Goal: Use online tool/utility: Utilize a website feature to perform a specific function

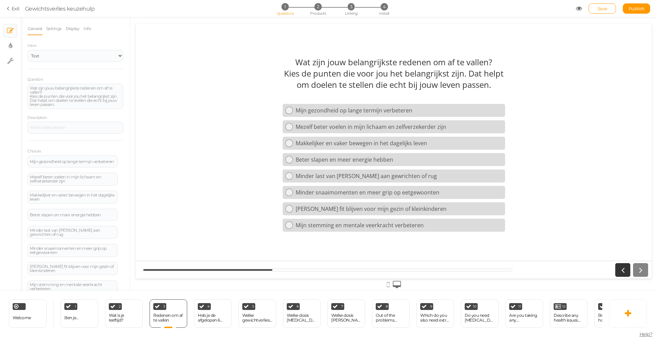
scroll to position [22, 0]
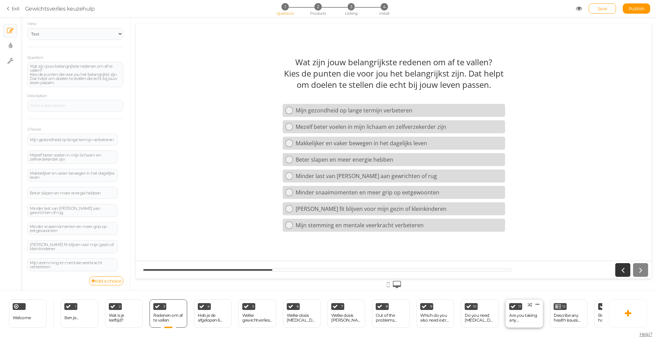
click at [521, 313] on div "Are you taking any medications?" at bounding box center [524, 318] width 30 height 12
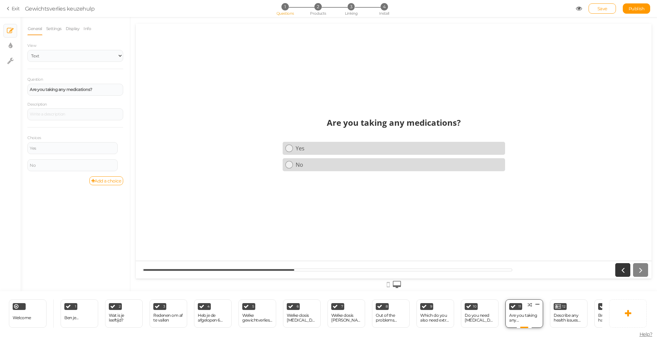
scroll to position [0, 0]
click at [290, 148] on icon at bounding box center [289, 148] width 4 height 4
click at [382, 315] on div "Out of the problems below, which do you need most help with?" at bounding box center [392, 318] width 30 height 10
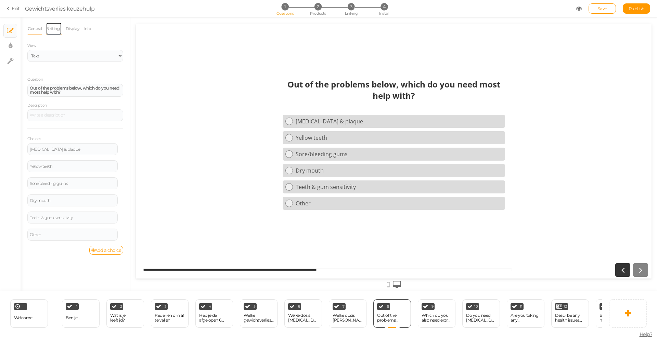
click at [59, 31] on link "Settings" at bounding box center [54, 28] width 16 height 13
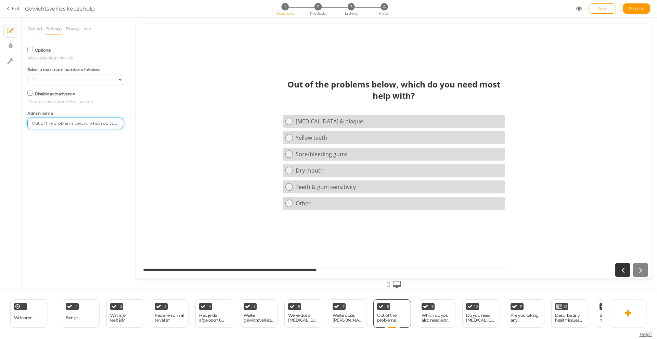
scroll to position [0, 43]
drag, startPoint x: 167, startPoint y: 147, endPoint x: 175, endPoint y: 130, distance: 19.3
type input "Prikpen / tabletten"
click at [317, 87] on strong "Out of the problems below, which do you need most help with?" at bounding box center [393, 90] width 213 height 23
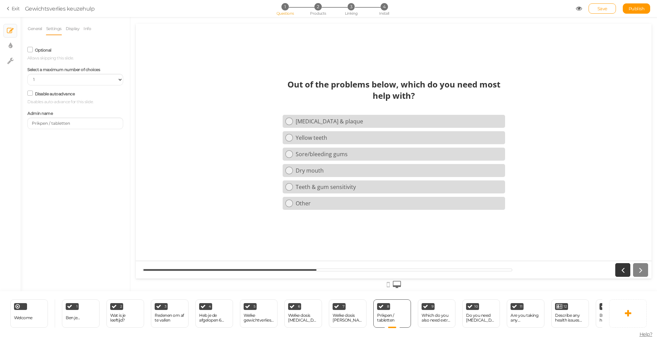
drag, startPoint x: 288, startPoint y: 83, endPoint x: 384, endPoint y: 96, distance: 96.6
click at [384, 96] on strong "Out of the problems below, which do you need most help with?" at bounding box center [393, 90] width 213 height 23
drag, startPoint x: 415, startPoint y: 96, endPoint x: 362, endPoint y: 92, distance: 52.8
click at [362, 92] on div "Out of the problems below, which do you need most help with?" at bounding box center [393, 90] width 222 height 23
click at [39, 28] on link "General" at bounding box center [34, 28] width 15 height 13
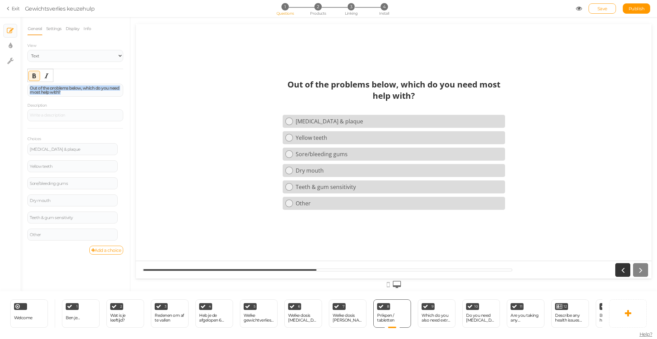
drag, startPoint x: 63, startPoint y: 93, endPoint x: 24, endPoint y: 83, distance: 40.1
click at [24, 83] on div "General Settings Display Info View Text Images Slider Dropdown Question Out of …" at bounding box center [75, 156] width 109 height 269
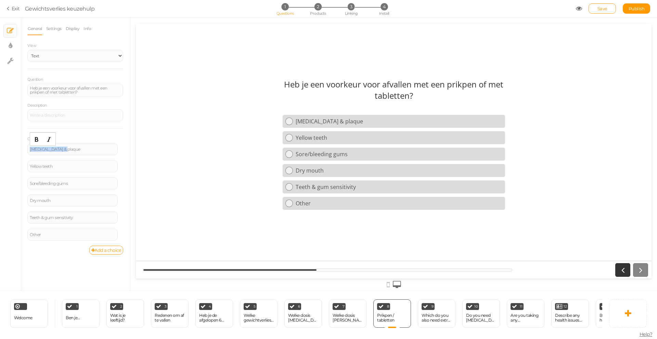
drag, startPoint x: 67, startPoint y: 149, endPoint x: 6, endPoint y: 144, distance: 61.1
click at [6, 144] on div "× Slides × Display settings × Settings General Settings Display Info View Text …" at bounding box center [328, 154] width 657 height 274
click at [10, 160] on div "× Slides × Display settings × Settings General Settings Display Info View Text …" at bounding box center [328, 154] width 657 height 274
click at [121, 180] on icon at bounding box center [122, 180] width 4 height 4
click at [95, 197] on span "Delete" at bounding box center [89, 197] width 12 height 5
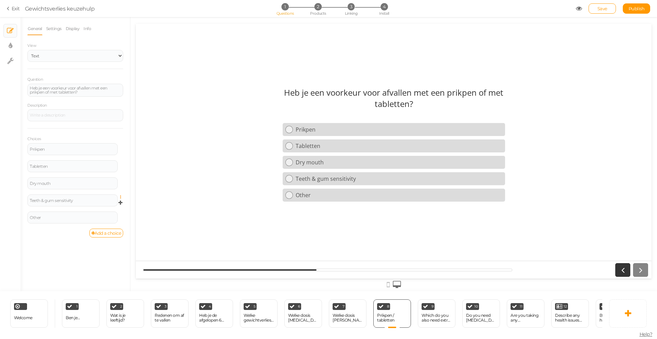
click at [121, 195] on icon at bounding box center [122, 197] width 4 height 4
click at [95, 213] on span "Delete" at bounding box center [89, 214] width 12 height 5
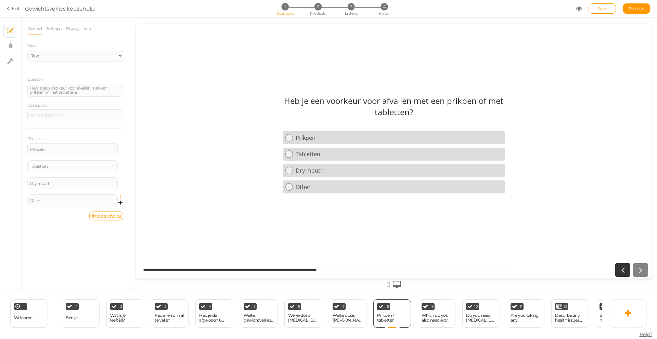
click at [121, 196] on icon at bounding box center [122, 197] width 4 height 4
click at [99, 215] on link "Delete" at bounding box center [96, 214] width 54 height 7
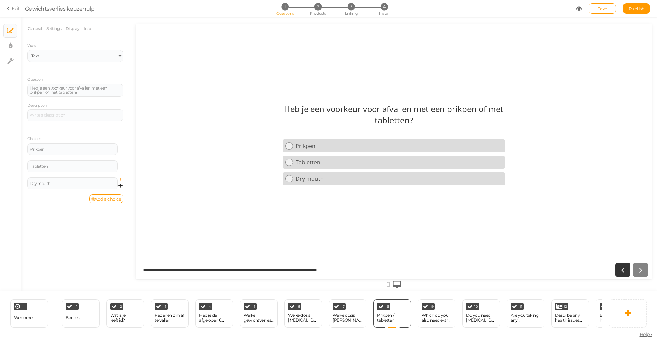
click at [120, 179] on icon at bounding box center [122, 180] width 4 height 4
click at [97, 197] on link "Delete" at bounding box center [96, 197] width 54 height 7
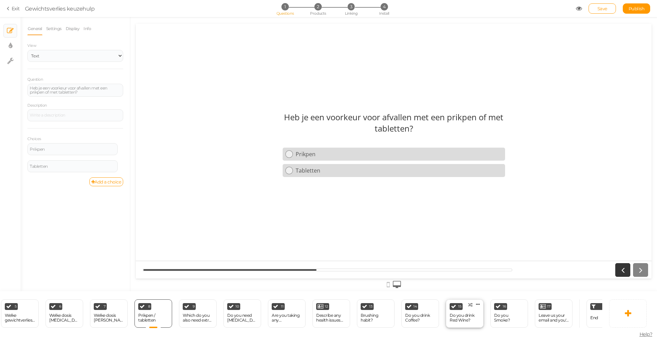
scroll to position [0, 196]
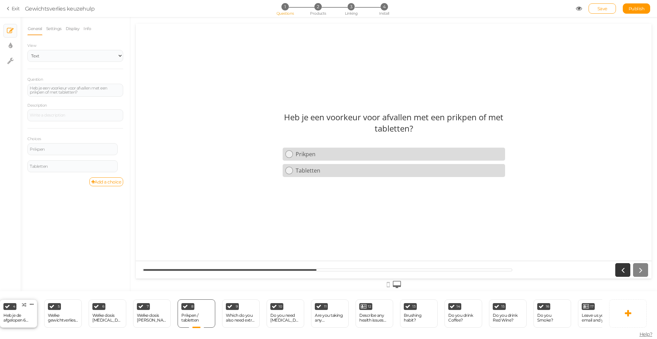
click at [27, 313] on div "Heb je de afgelopen 6 maanden gewichtsverlies medicatie gebruikt?" at bounding box center [18, 318] width 30 height 12
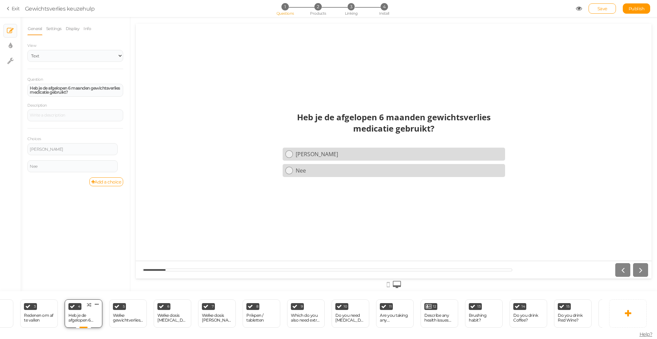
scroll to position [0, 98]
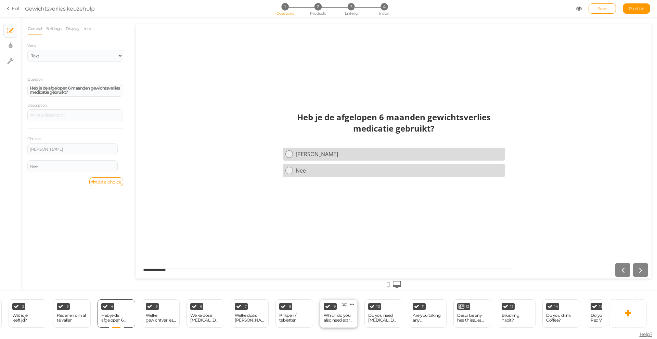
click at [340, 315] on div "Which do you also need extra help with?" at bounding box center [338, 318] width 30 height 10
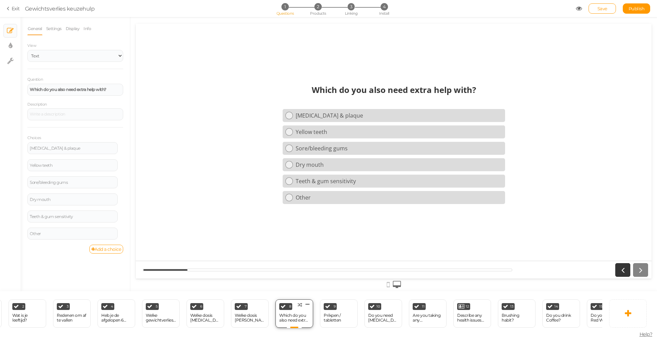
scroll to position [0, 0]
drag, startPoint x: 110, startPoint y: 89, endPoint x: 33, endPoint y: 90, distance: 76.9
click at [33, 90] on div "Which do you also need extra help with?" at bounding box center [75, 90] width 91 height 4
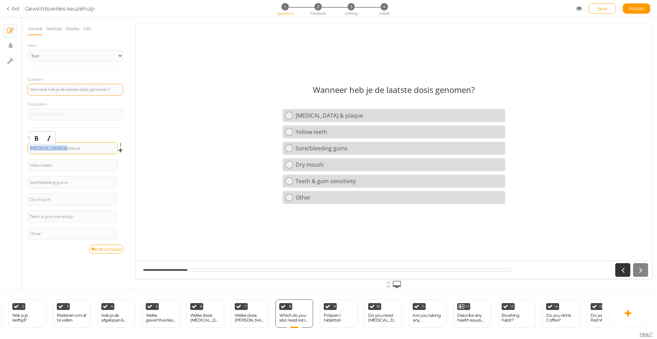
drag, startPoint x: 65, startPoint y: 148, endPoint x: 29, endPoint y: 143, distance: 37.0
click at [29, 143] on div "[MEDICAL_DATA] & plaque" at bounding box center [72, 148] width 90 height 12
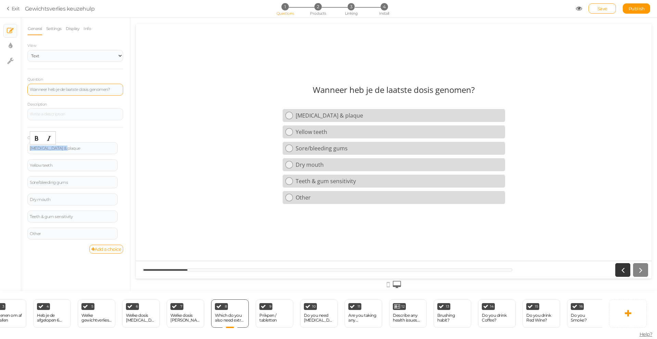
scroll to position [0, 163]
click at [51, 165] on div "Yellow teeth" at bounding box center [72, 165] width 85 height 4
click at [57, 166] on div "Yellow teeth" at bounding box center [72, 165] width 85 height 4
click at [31, 166] on div "Yellow teeth" at bounding box center [72, 165] width 85 height 4
click at [52, 166] on div "Yellow teeth" at bounding box center [72, 165] width 85 height 4
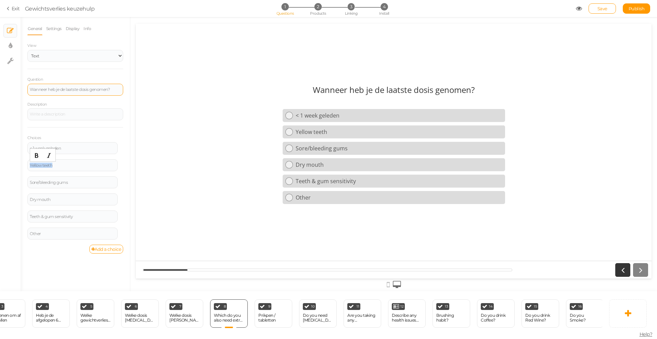
drag, startPoint x: 35, startPoint y: 165, endPoint x: 24, endPoint y: 165, distance: 11.6
click at [24, 165] on div "General Settings Display Info View Text Images Slider Dropdown Question Wanneer…" at bounding box center [75, 156] width 109 height 269
click at [30, 182] on div "Sore/bleeding gums" at bounding box center [72, 183] width 85 height 4
drag, startPoint x: 109, startPoint y: 185, endPoint x: 122, endPoint y: 185, distance: 13.0
click at [122, 185] on div "2 maadnenSore/bleeding gums Settings Delete" at bounding box center [75, 184] width 96 height 17
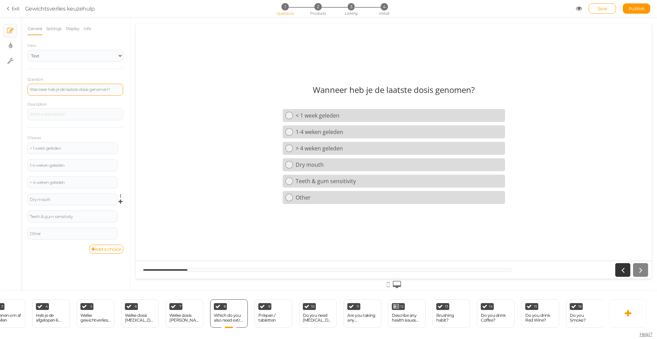
click at [120, 197] on icon at bounding box center [122, 196] width 4 height 4
click at [97, 213] on link "Delete" at bounding box center [96, 213] width 54 height 7
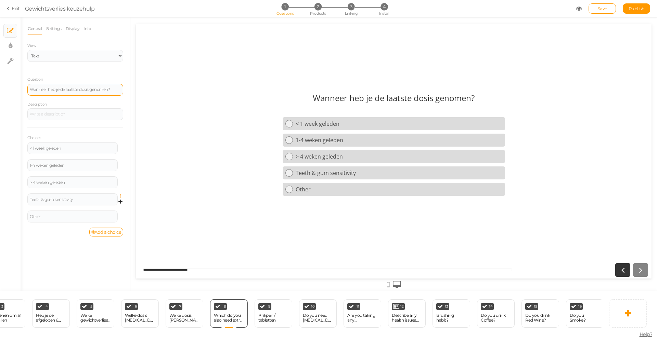
click at [121, 197] on icon at bounding box center [122, 196] width 4 height 4
click at [107, 212] on link "Delete" at bounding box center [96, 213] width 54 height 7
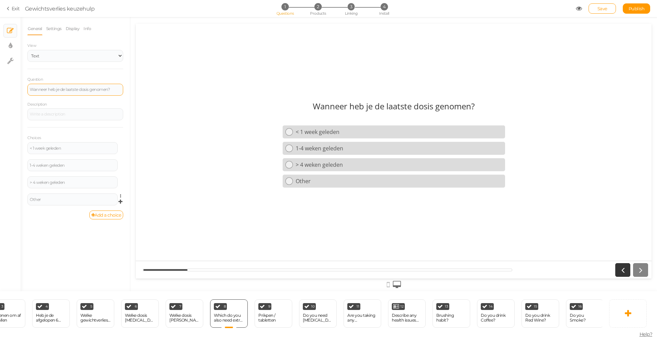
drag, startPoint x: 121, startPoint y: 196, endPoint x: 122, endPoint y: 202, distance: 6.9
click at [121, 196] on icon at bounding box center [122, 196] width 4 height 4
click at [104, 212] on link "Delete" at bounding box center [96, 213] width 54 height 7
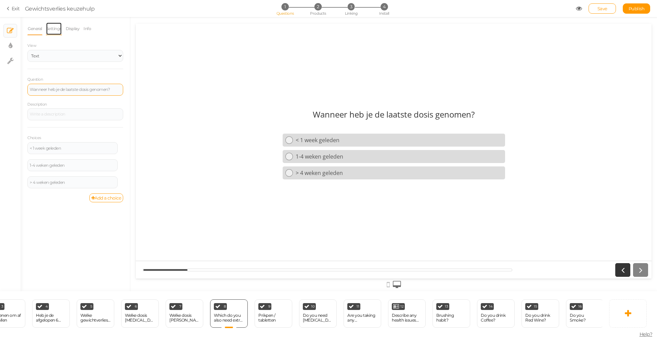
drag, startPoint x: 56, startPoint y: 28, endPoint x: 59, endPoint y: 31, distance: 4.7
click at [57, 28] on link "Settings" at bounding box center [54, 28] width 16 height 13
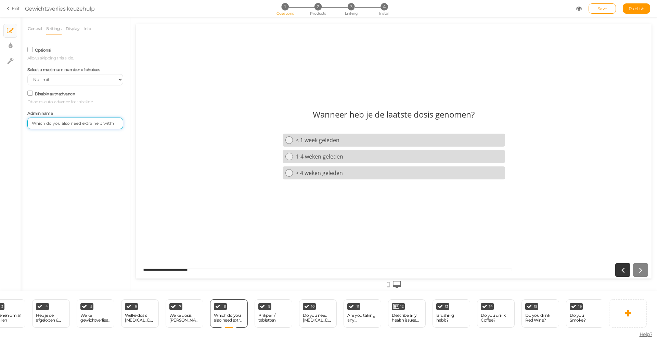
drag, startPoint x: 116, startPoint y: 123, endPoint x: 21, endPoint y: 113, distance: 95.2
click at [21, 113] on div "General Settings Display Info View Text Images Slider Dropdown Question Wanneer…" at bounding box center [75, 156] width 109 height 269
type input "Laatste dosis"
click at [329, 305] on icon at bounding box center [331, 304] width 4 height 5
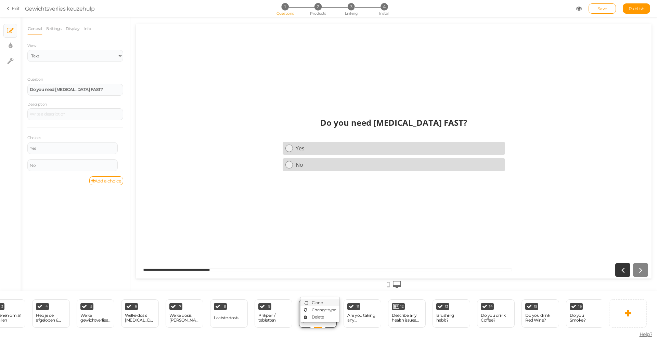
scroll to position [0, 0]
click at [319, 316] on span "Delete" at bounding box center [318, 317] width 12 height 5
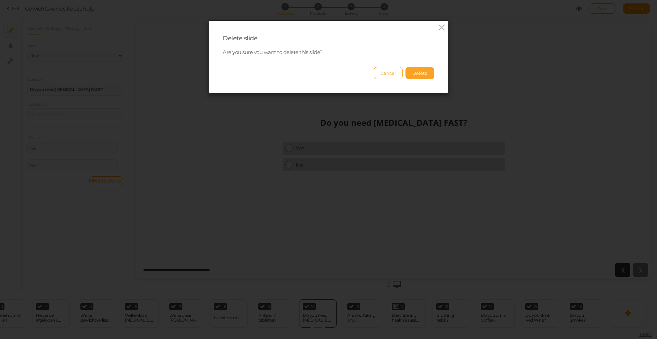
click at [420, 74] on button "Delete" at bounding box center [419, 73] width 29 height 12
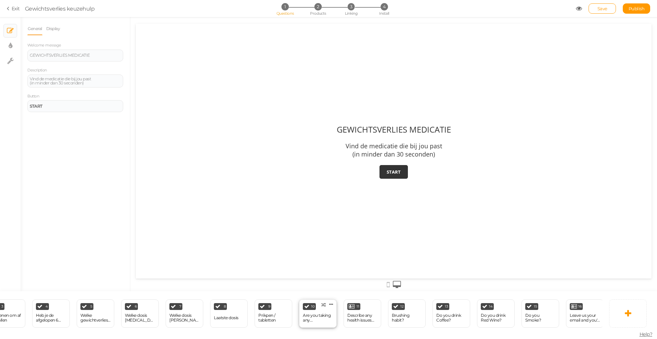
click at [334, 302] on span "Clone Change type Delete" at bounding box center [332, 303] width 7 height 6
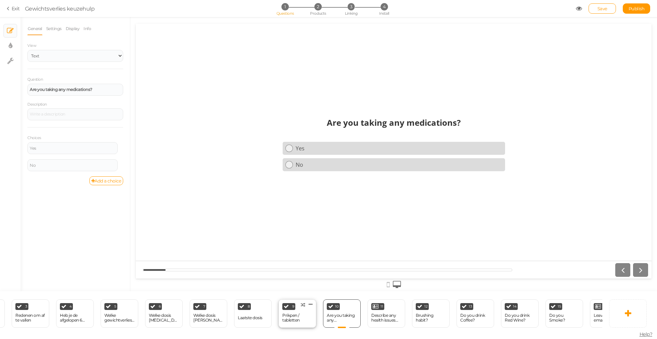
scroll to position [0, 140]
click at [353, 306] on icon at bounding box center [354, 304] width 4 height 5
click at [344, 316] on span "Delete" at bounding box center [340, 317] width 12 height 5
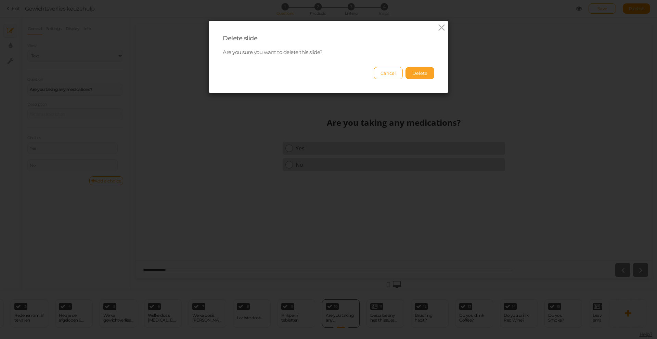
click at [420, 76] on button "Delete" at bounding box center [419, 73] width 29 height 12
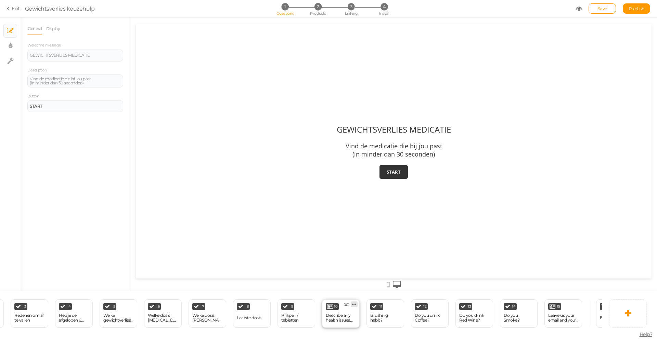
click at [356, 304] on link at bounding box center [353, 305] width 7 height 6
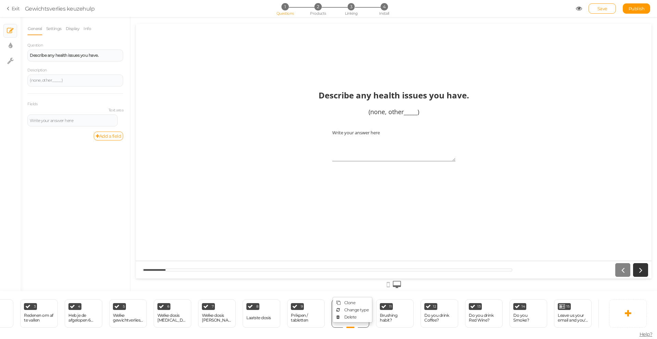
scroll to position [0, 0]
click at [352, 316] on span "Delete" at bounding box center [350, 317] width 12 height 5
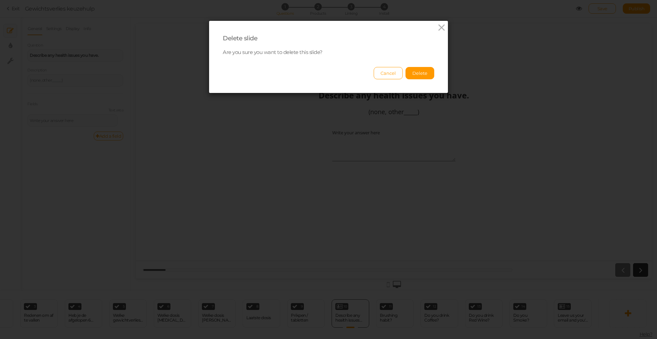
drag, startPoint x: 426, startPoint y: 75, endPoint x: 428, endPoint y: 85, distance: 10.3
click at [426, 75] on button "Delete" at bounding box center [419, 73] width 29 height 12
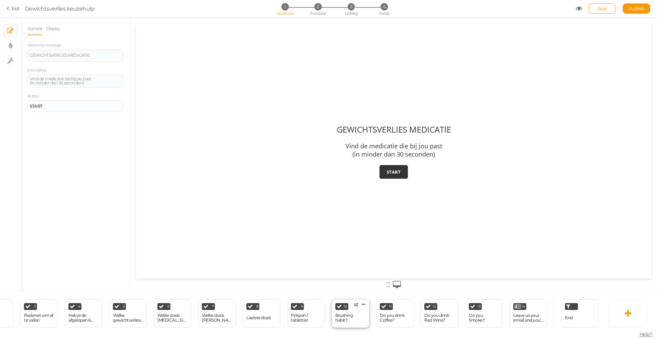
drag, startPoint x: 363, startPoint y: 304, endPoint x: 365, endPoint y: 301, distance: 3.5
click at [363, 304] on icon at bounding box center [363, 304] width 4 height 5
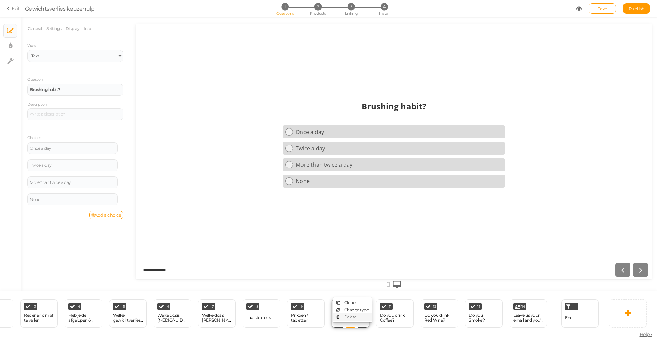
click at [354, 316] on span "Delete" at bounding box center [350, 317] width 12 height 5
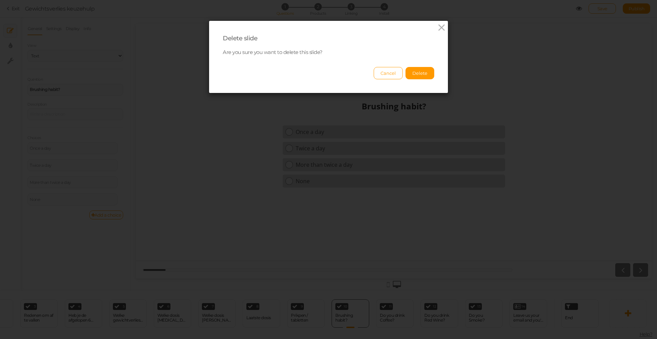
click at [423, 77] on button "Delete" at bounding box center [419, 73] width 29 height 12
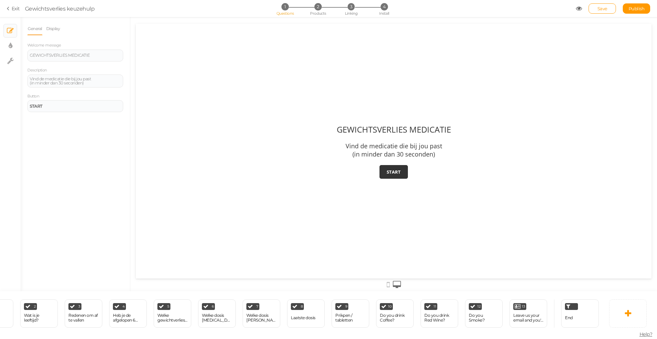
scroll to position [0, 86]
click at [409, 305] on icon at bounding box center [408, 304] width 4 height 5
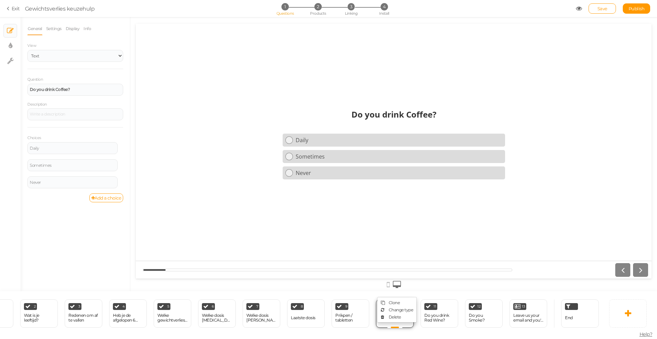
scroll to position [0, 0]
click at [402, 315] on link "Delete" at bounding box center [396, 317] width 39 height 7
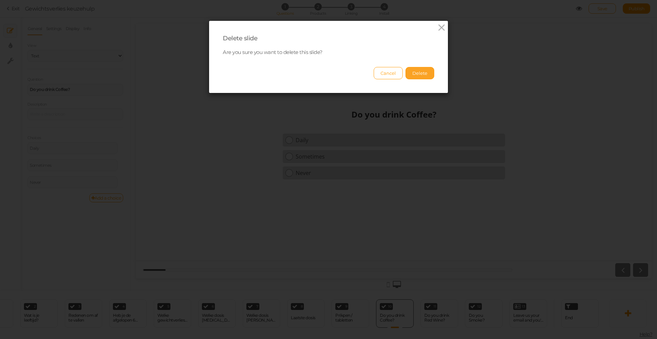
drag, startPoint x: 425, startPoint y: 69, endPoint x: 426, endPoint y: 74, distance: 4.9
click at [425, 69] on button "Delete" at bounding box center [419, 73] width 29 height 12
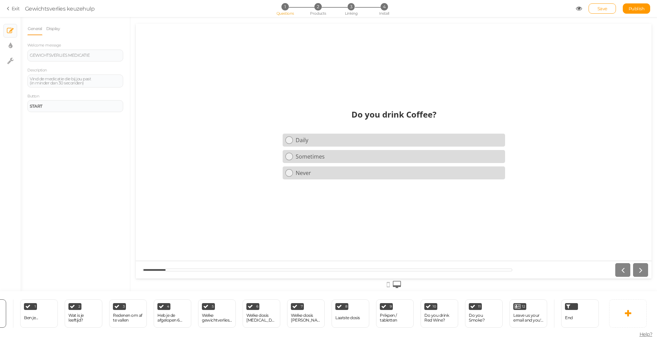
scroll to position [0, 42]
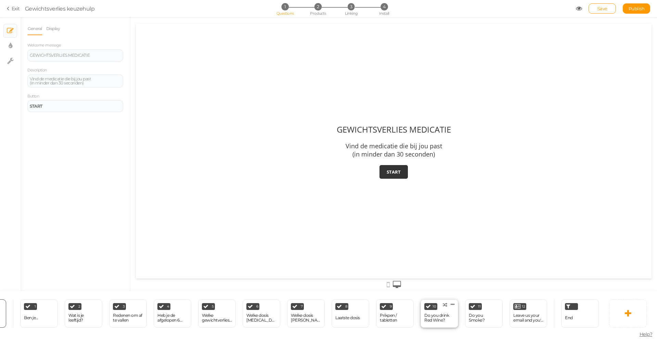
click at [452, 304] on icon at bounding box center [452, 304] width 4 height 5
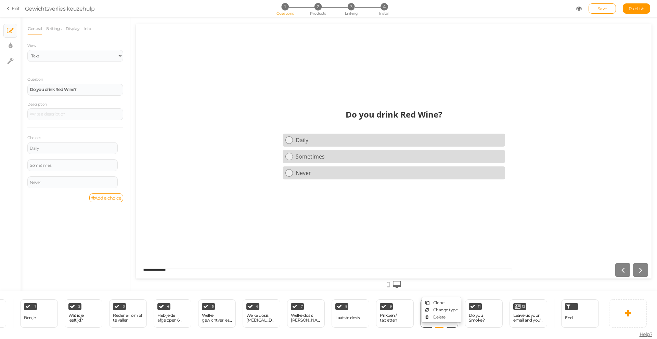
scroll to position [0, 0]
click at [445, 319] on span "Delete" at bounding box center [439, 317] width 12 height 5
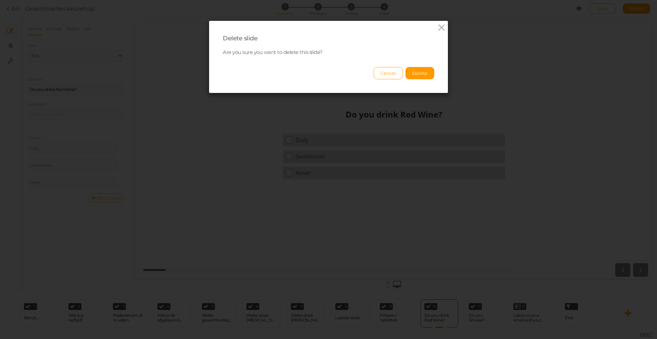
drag, startPoint x: 423, startPoint y: 72, endPoint x: 462, endPoint y: 166, distance: 101.8
click at [423, 72] on button "Delete" at bounding box center [419, 73] width 29 height 12
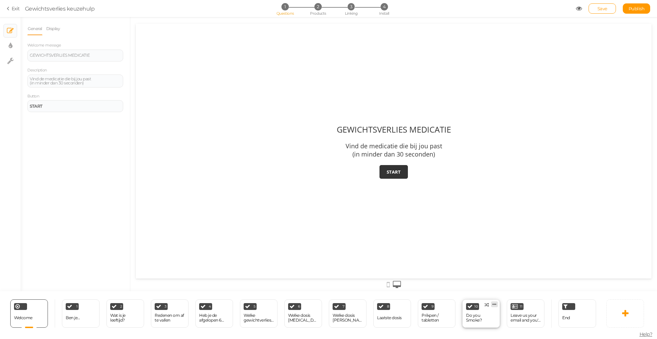
click at [495, 305] on icon at bounding box center [494, 304] width 4 height 5
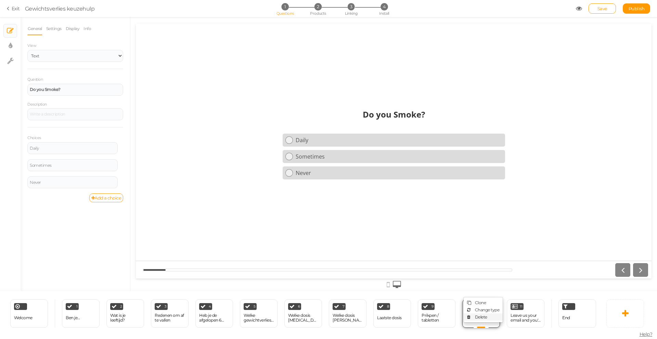
click at [484, 318] on span "Delete" at bounding box center [481, 317] width 12 height 5
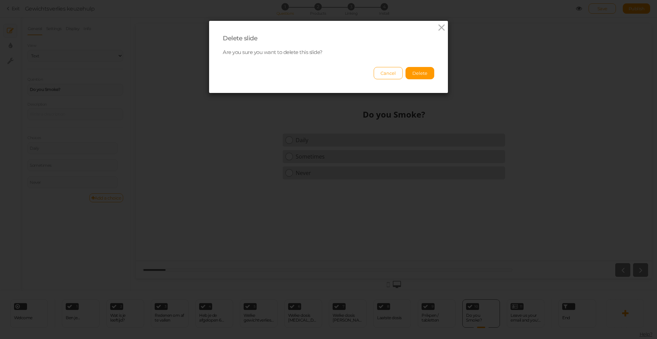
drag, startPoint x: 422, startPoint y: 74, endPoint x: 446, endPoint y: 102, distance: 36.6
click at [422, 74] on button "Delete" at bounding box center [419, 73] width 29 height 12
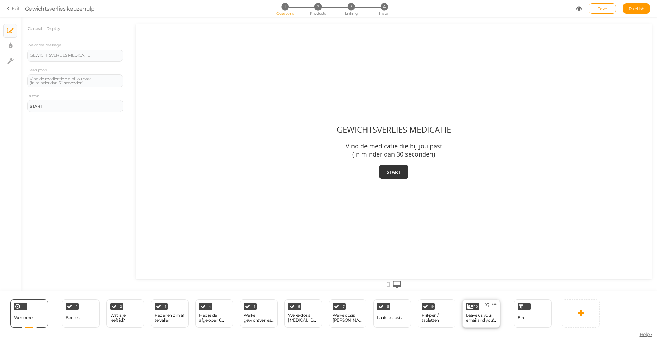
click at [481, 315] on div "Leave us your email and you'll receive a 10% discount on your..." at bounding box center [481, 318] width 30 height 10
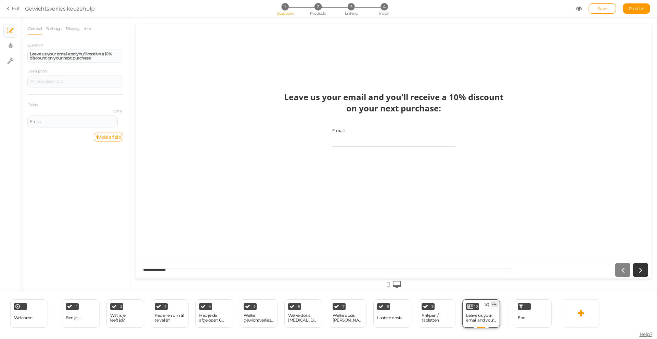
click at [496, 304] on icon at bounding box center [494, 304] width 4 height 5
click at [482, 315] on span "Delete" at bounding box center [481, 317] width 12 height 5
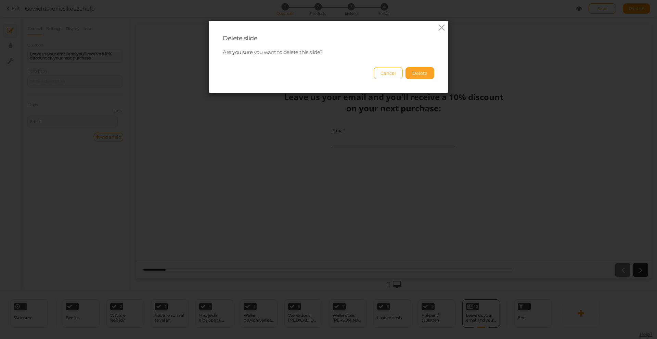
click at [426, 74] on button "Delete" at bounding box center [419, 73] width 29 height 12
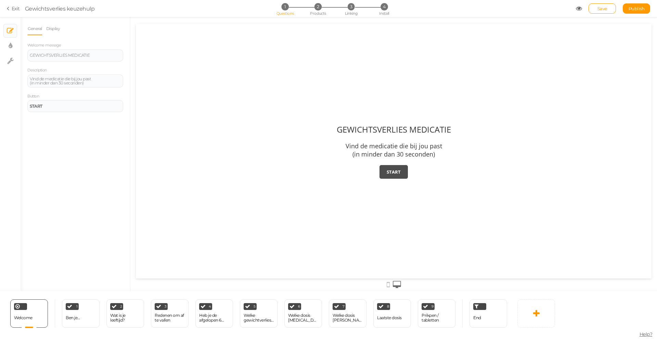
click at [395, 172] on strong "START" at bounding box center [393, 172] width 14 height 6
click at [31, 310] on div "Welcome Delete" at bounding box center [29, 314] width 38 height 28
click at [30, 53] on div "GEWICHTSVERLIES MEDICATIE" at bounding box center [75, 55] width 91 height 4
click at [312, 135] on h1 "KEUZEHULP GEWICHTSVERLIES MEDICATIE" at bounding box center [393, 133] width 163 height 18
click at [602, 8] on span "Save" at bounding box center [602, 8] width 10 height 5
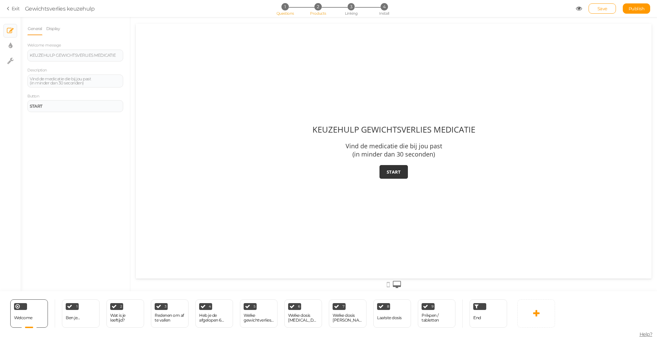
click at [316, 14] on span "Products" at bounding box center [318, 13] width 16 height 5
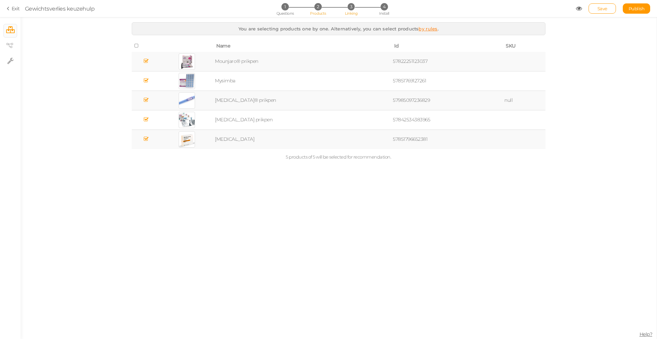
click at [349, 14] on span "Linking" at bounding box center [351, 13] width 12 height 5
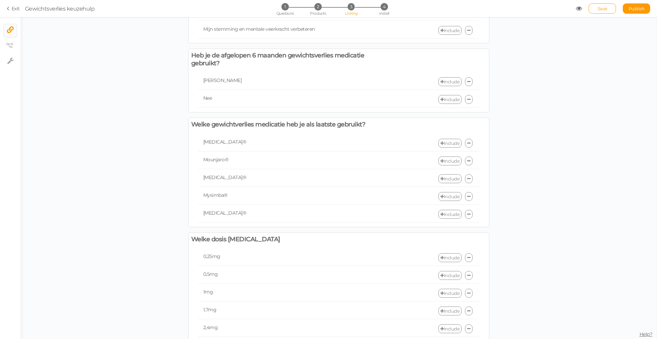
scroll to position [379, 0]
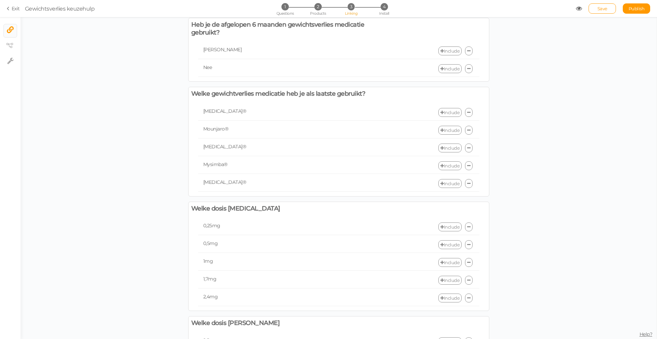
click at [450, 110] on link "Include" at bounding box center [449, 112] width 23 height 9
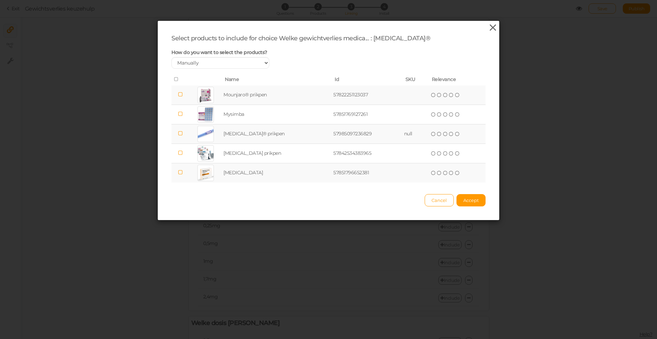
click at [491, 26] on icon at bounding box center [493, 28] width 10 height 10
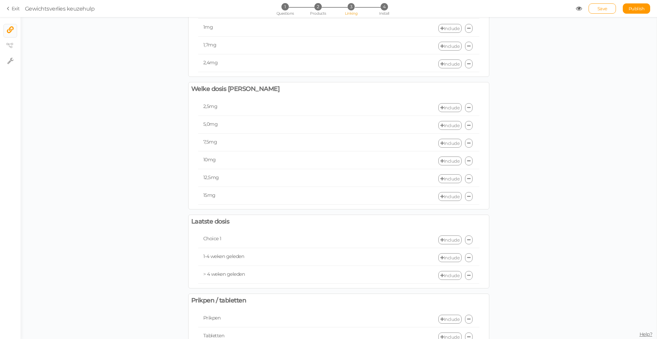
scroll to position [638, 0]
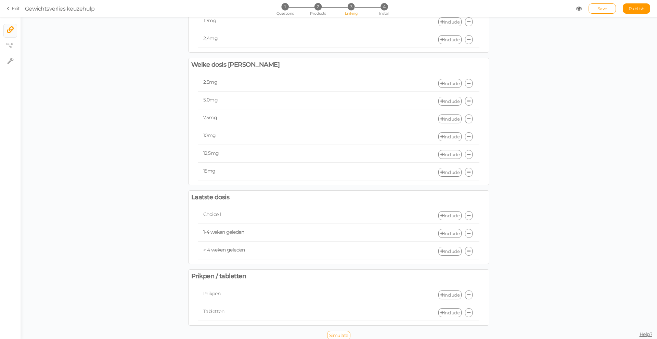
click at [342, 333] on span "Simulate" at bounding box center [338, 335] width 19 height 5
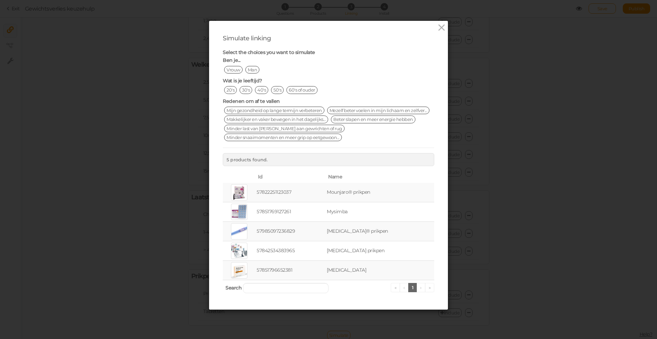
click at [236, 70] on span "Vrouw" at bounding box center [233, 70] width 18 height 8
click at [275, 91] on span "50's" at bounding box center [277, 90] width 13 height 8
click at [290, 120] on span "Makkelijker en vaker bewegen in het dagelijks..." at bounding box center [276, 120] width 104 height 8
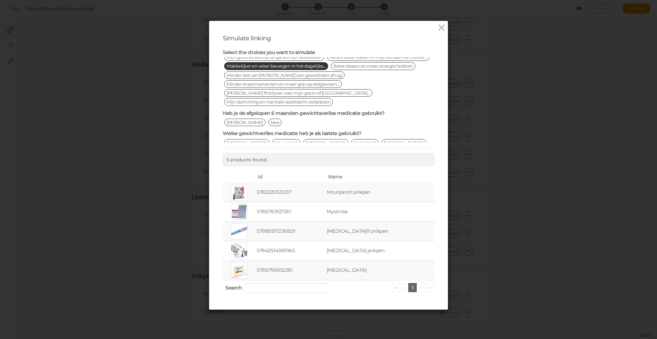
scroll to position [56, 0]
click at [268, 116] on span "Nee" at bounding box center [275, 120] width 14 height 8
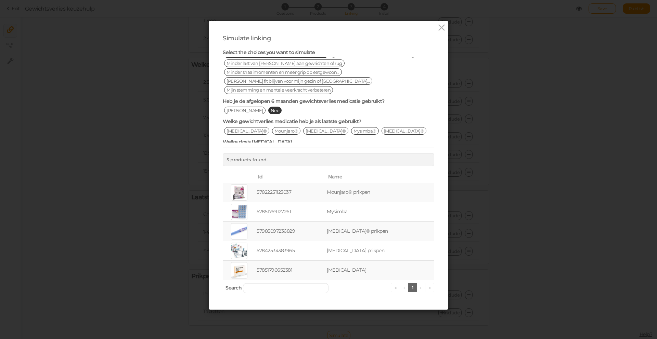
scroll to position [66, 0]
click at [272, 127] on span "Mounjaro®" at bounding box center [286, 131] width 29 height 8
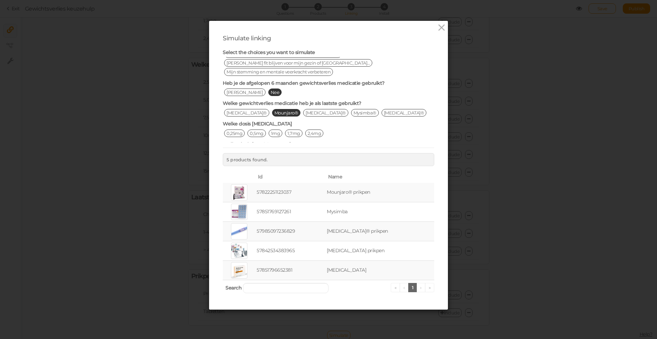
scroll to position [98, 0]
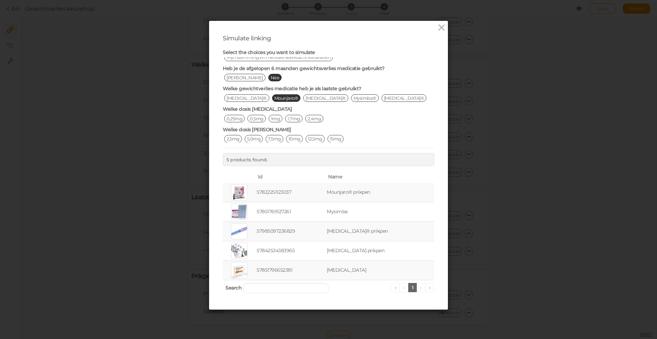
click at [231, 115] on span "0,25mg" at bounding box center [234, 119] width 21 height 8
click at [255, 135] on span "5,0mg" at bounding box center [253, 139] width 18 height 8
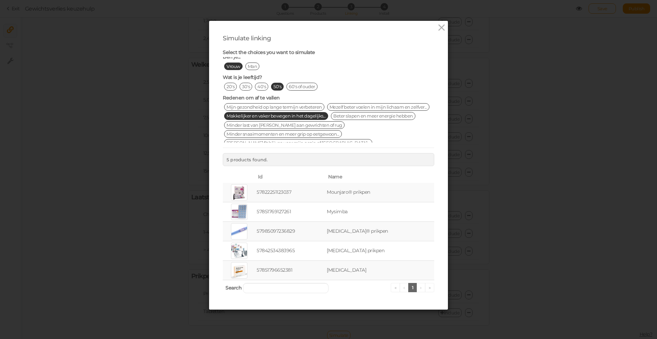
scroll to position [0, 0]
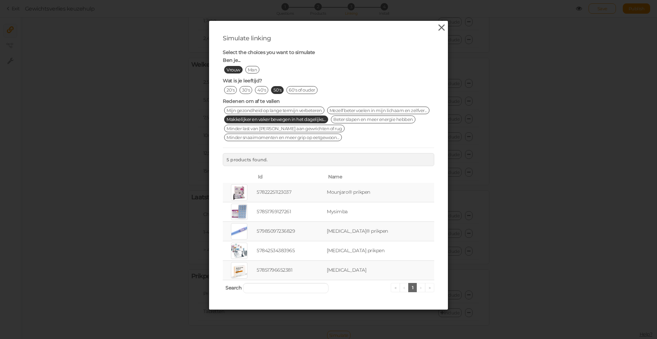
click at [440, 31] on icon at bounding box center [441, 28] width 10 height 10
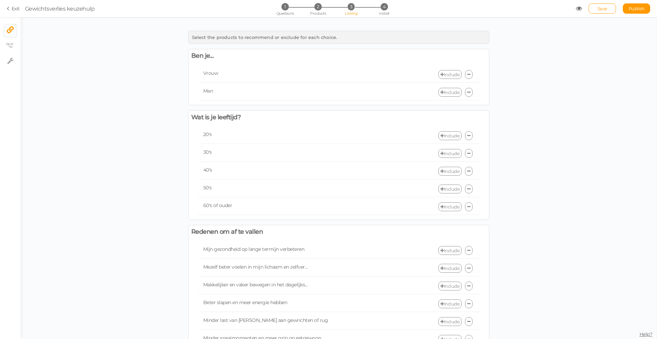
click at [467, 74] on icon at bounding box center [468, 74] width 3 height 4
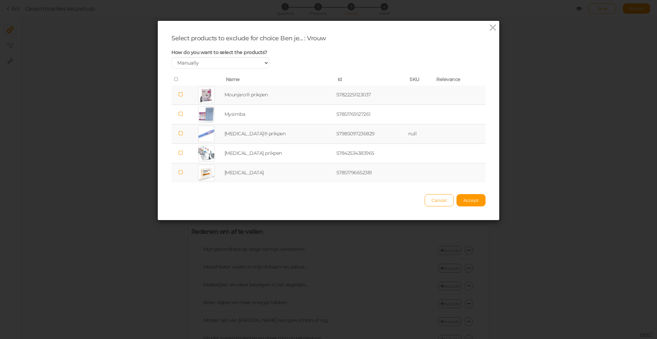
click at [174, 79] on icon at bounding box center [176, 79] width 5 height 5
click at [472, 199] on span "Accept" at bounding box center [470, 200] width 15 height 5
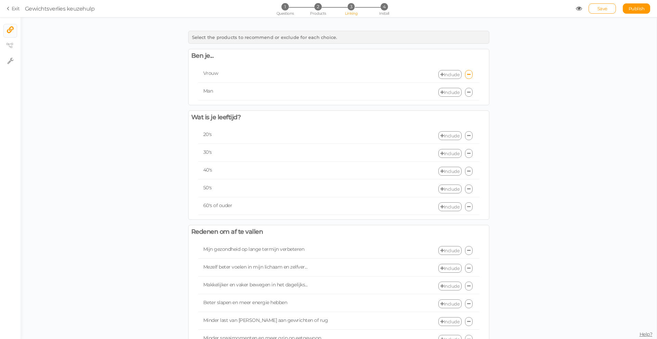
click at [467, 94] on icon at bounding box center [468, 92] width 3 height 4
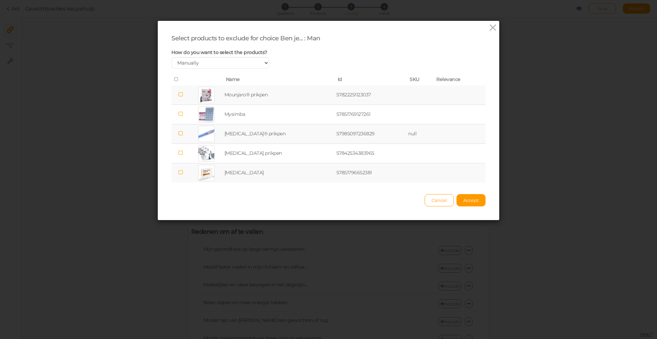
click at [175, 78] on icon at bounding box center [176, 79] width 5 height 5
click at [470, 199] on span "Accept" at bounding box center [470, 200] width 15 height 5
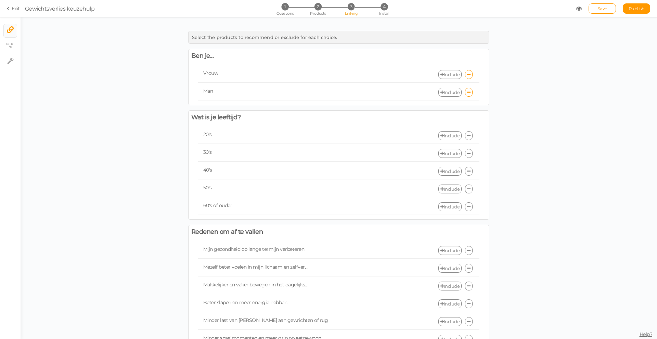
click at [471, 135] on link at bounding box center [469, 135] width 8 height 9
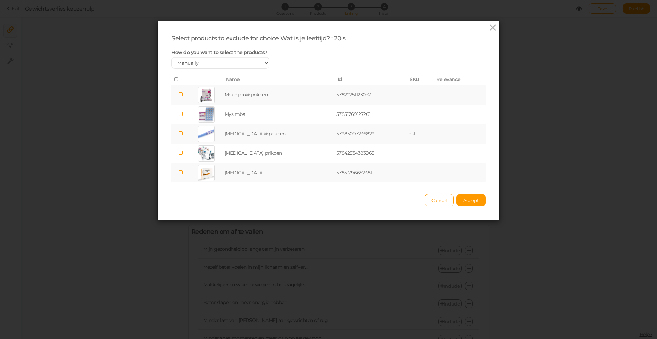
click at [177, 77] on icon at bounding box center [176, 79] width 5 height 5
click at [473, 203] on button "Accept" at bounding box center [470, 200] width 29 height 12
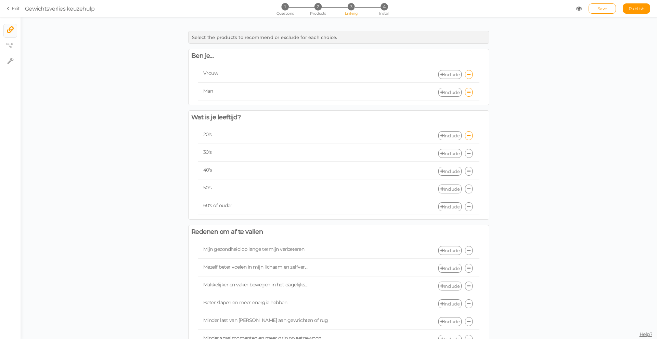
click at [468, 154] on icon at bounding box center [468, 153] width 3 height 4
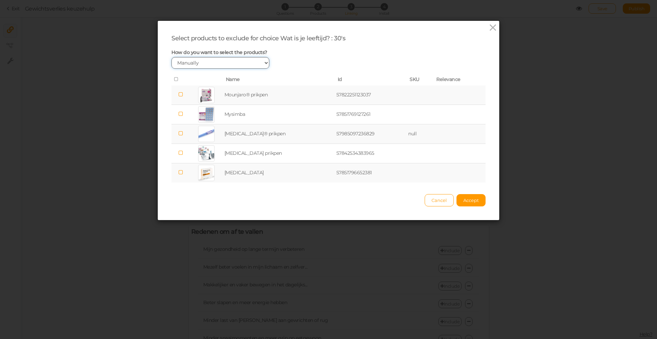
click at [263, 64] on select "Manually By tags By price" at bounding box center [220, 63] width 98 height 12
click at [176, 78] on icon at bounding box center [176, 79] width 5 height 5
click at [474, 203] on button "Accept" at bounding box center [470, 200] width 29 height 12
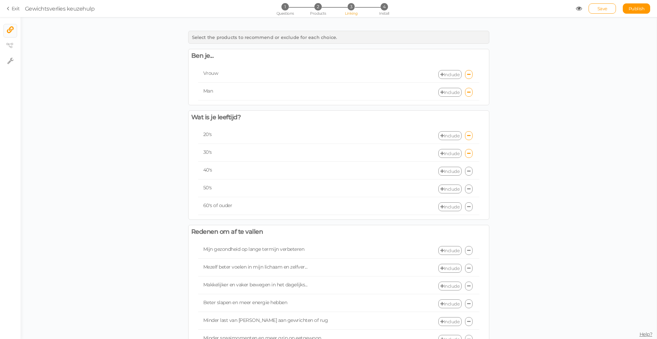
click at [469, 172] on icon at bounding box center [468, 171] width 3 height 4
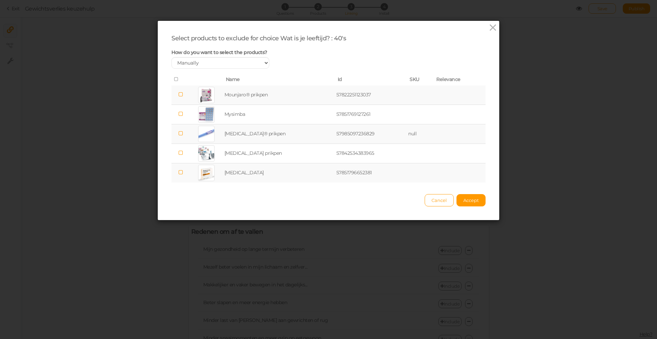
drag, startPoint x: 175, startPoint y: 77, endPoint x: 212, endPoint y: 95, distance: 41.1
click at [176, 77] on icon at bounding box center [176, 79] width 5 height 5
click at [471, 200] on span "Accept" at bounding box center [470, 200] width 15 height 5
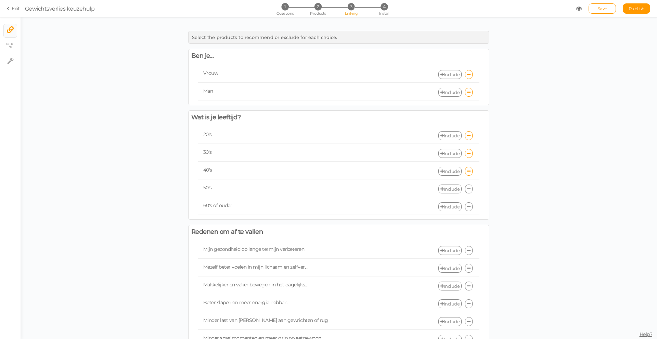
click at [469, 188] on icon at bounding box center [468, 189] width 3 height 4
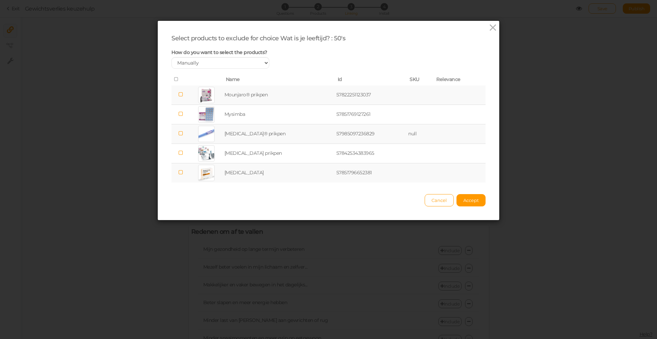
click at [176, 79] on icon at bounding box center [176, 79] width 5 height 5
click at [478, 201] on span "Accept" at bounding box center [470, 200] width 15 height 5
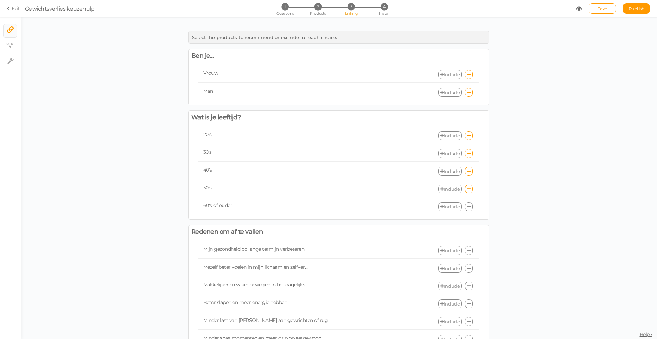
click at [469, 207] on icon at bounding box center [468, 207] width 3 height 4
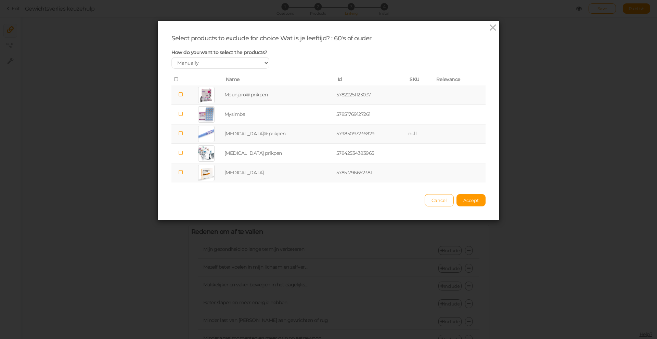
click at [177, 78] on icon at bounding box center [176, 79] width 5 height 5
drag, startPoint x: 476, startPoint y: 200, endPoint x: 463, endPoint y: 201, distance: 13.1
click at [476, 200] on span "Accept" at bounding box center [470, 200] width 15 height 5
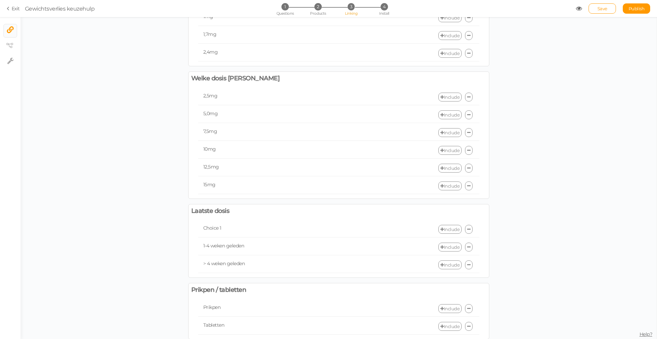
scroll to position [638, 0]
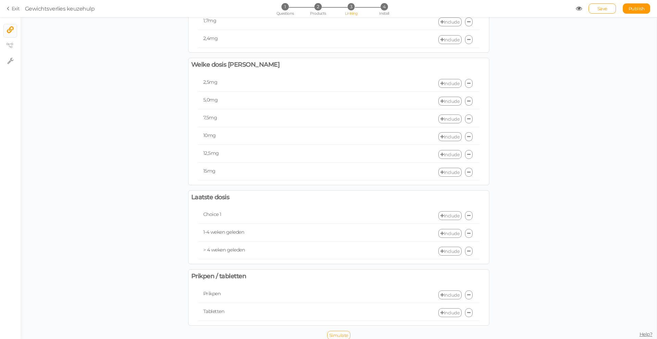
click at [342, 334] on span "Simulate" at bounding box center [338, 335] width 19 height 5
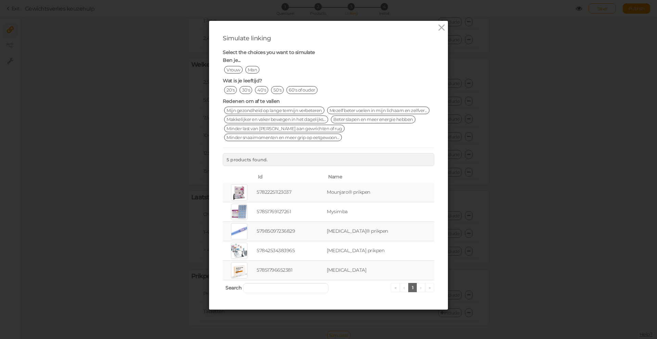
click at [235, 70] on span "Vrouw" at bounding box center [233, 70] width 18 height 8
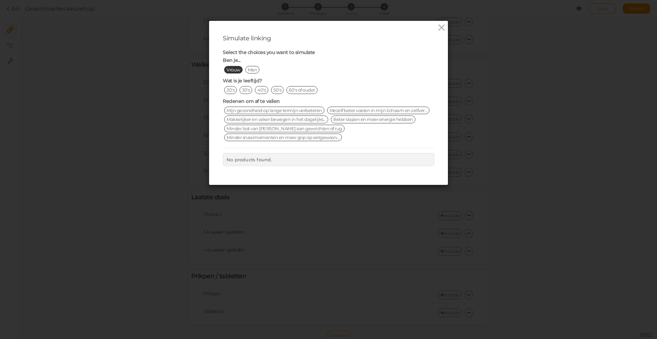
click at [246, 87] on span "30's" at bounding box center [245, 90] width 13 height 8
click at [268, 109] on span "Mijn gezondheid op lange termijn verbeteren" at bounding box center [274, 111] width 100 height 8
click at [362, 118] on span "Beter slapen en meer energie hebben" at bounding box center [373, 120] width 84 height 8
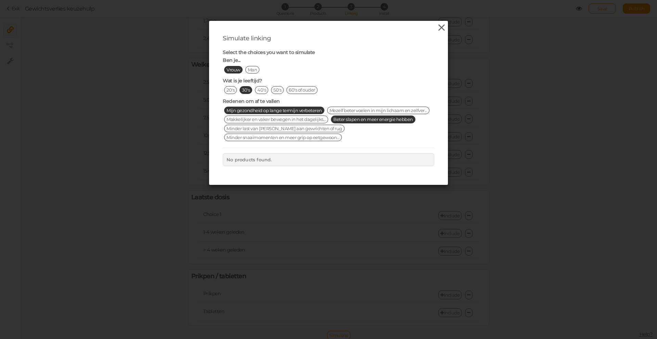
click at [442, 27] on icon at bounding box center [441, 28] width 10 height 10
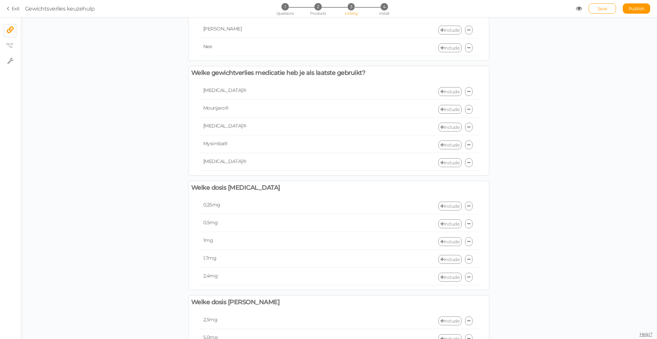
scroll to position [397, 0]
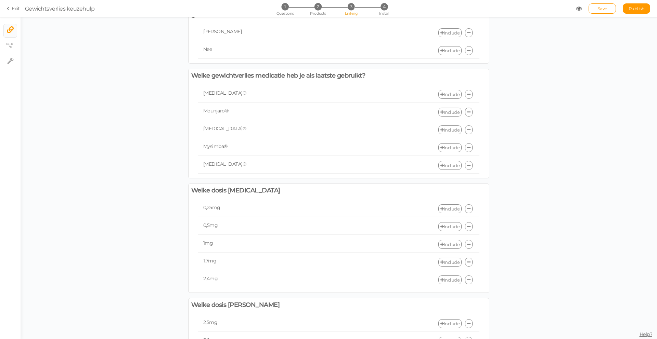
click at [469, 92] on icon at bounding box center [468, 94] width 3 height 4
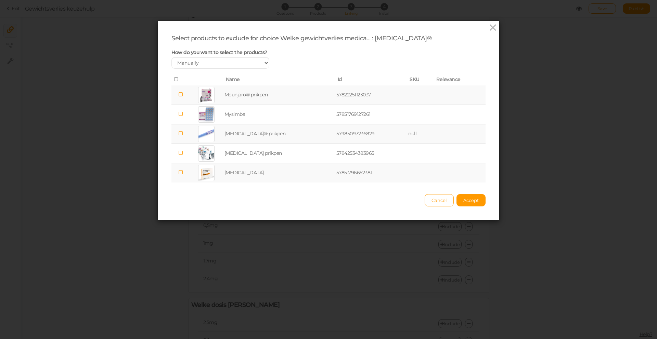
click at [182, 173] on icon at bounding box center [180, 172] width 5 height 5
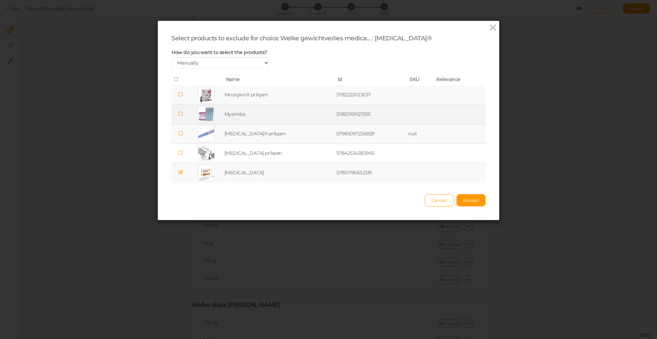
click at [182, 114] on icon at bounding box center [180, 113] width 5 height 5
click at [478, 204] on button "Accept" at bounding box center [470, 200] width 29 height 12
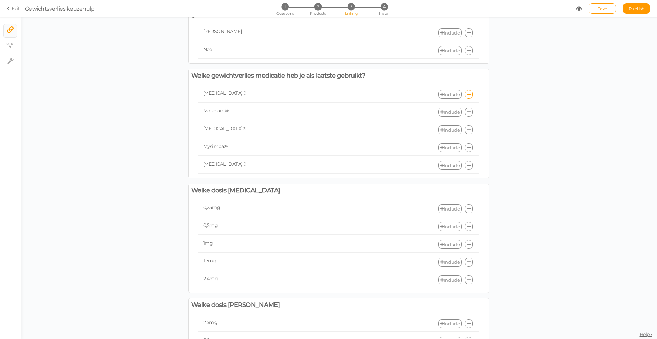
click at [468, 110] on icon at bounding box center [468, 112] width 3 height 4
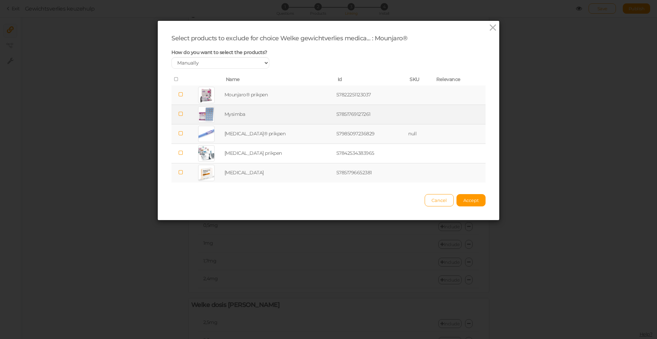
click at [182, 113] on icon at bounding box center [180, 113] width 5 height 5
click at [181, 173] on icon at bounding box center [180, 172] width 5 height 5
click at [471, 202] on span "Accept" at bounding box center [470, 200] width 15 height 5
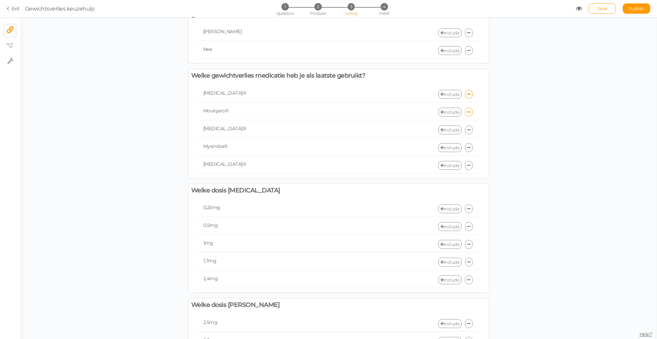
click at [468, 128] on icon at bounding box center [468, 130] width 3 height 4
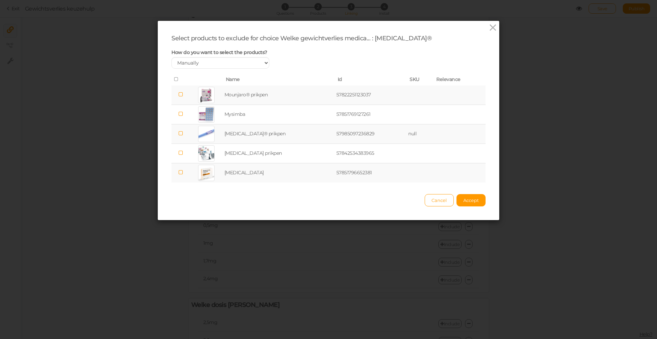
drag, startPoint x: 182, startPoint y: 114, endPoint x: 186, endPoint y: 134, distance: 20.9
click at [182, 114] on icon at bounding box center [180, 113] width 5 height 5
click at [182, 171] on icon at bounding box center [180, 172] width 5 height 5
click at [471, 200] on span "Accept" at bounding box center [470, 200] width 15 height 5
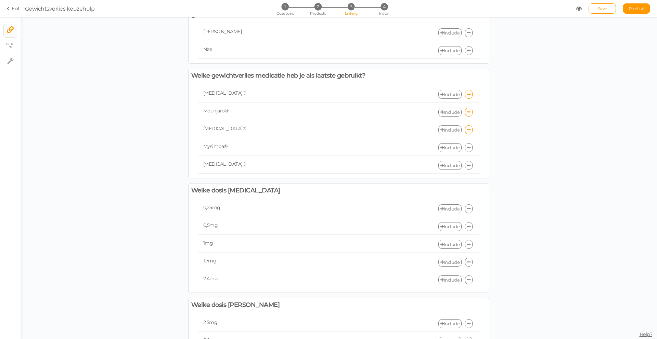
click at [448, 144] on link "Include" at bounding box center [449, 147] width 23 height 9
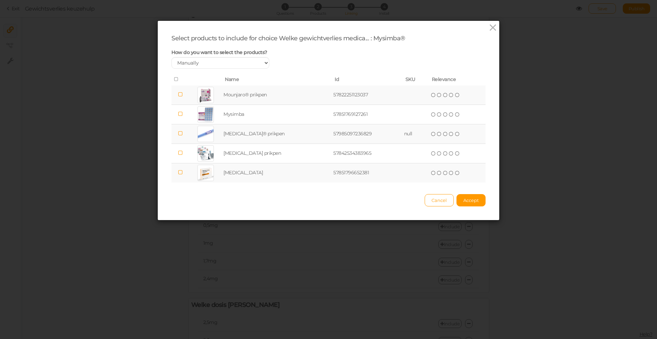
click at [176, 79] on icon at bounding box center [176, 79] width 5 height 5
click at [477, 201] on span "Accept" at bounding box center [470, 200] width 15 height 5
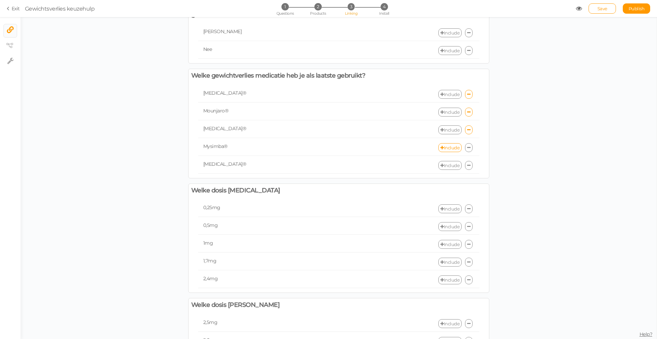
click at [445, 161] on link "Include" at bounding box center [449, 165] width 23 height 9
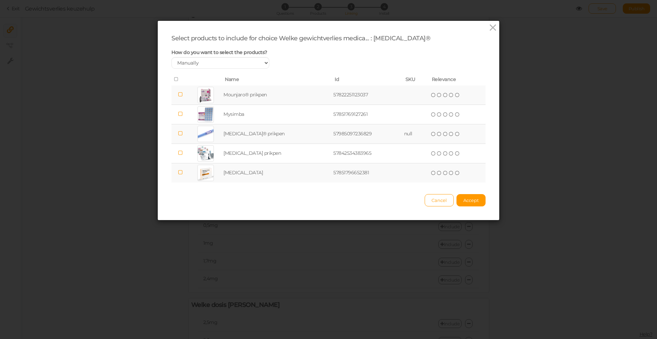
click at [176, 78] on icon at bounding box center [176, 79] width 5 height 5
click at [477, 199] on span "Accept" at bounding box center [470, 200] width 15 height 5
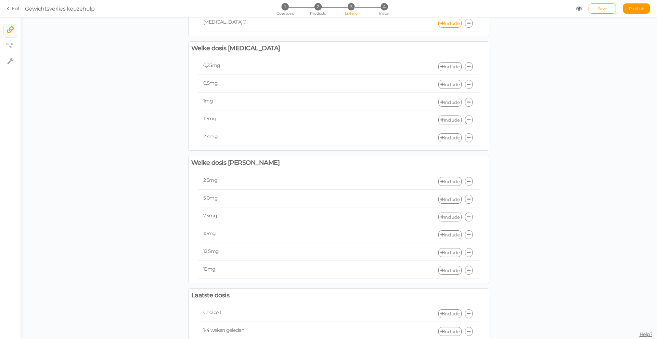
scroll to position [638, 0]
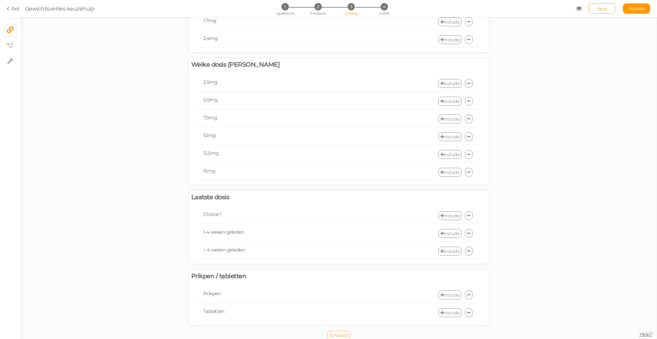
click at [339, 333] on span "Simulate" at bounding box center [338, 335] width 19 height 5
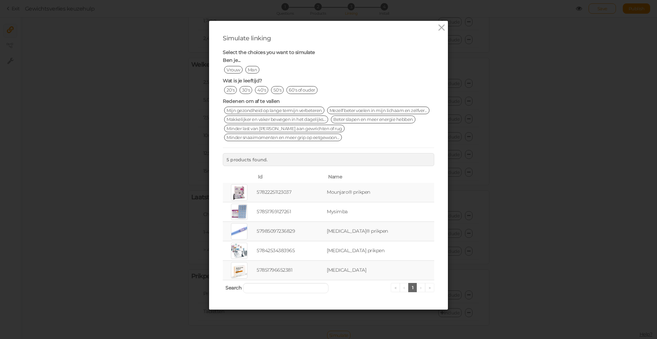
click at [234, 68] on span "Vrouw" at bounding box center [233, 70] width 18 height 8
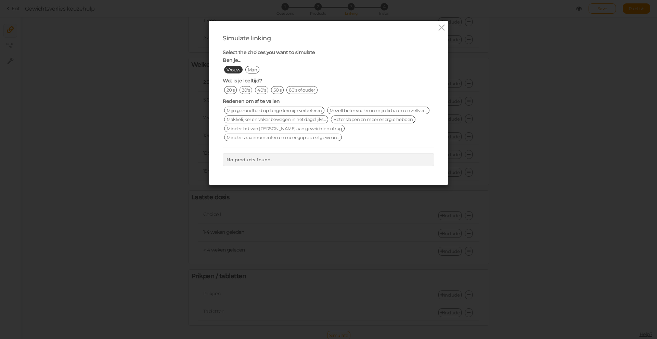
click at [278, 90] on span "50's" at bounding box center [277, 90] width 13 height 8
click at [296, 110] on span "Mijn gezondheid op lange termijn verbeteren" at bounding box center [274, 111] width 100 height 8
click at [293, 137] on span "Minder snaaimomenten en meer grip op eetgewoon..." at bounding box center [283, 138] width 118 height 8
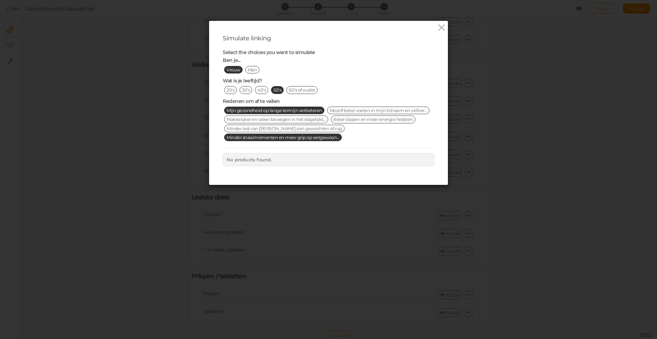
click at [355, 110] on span "Mezelf beter voelen in mijn lichaam en zelfver..." at bounding box center [378, 111] width 103 height 8
drag, startPoint x: 356, startPoint y: 118, endPoint x: 346, endPoint y: 121, distance: 10.2
click at [356, 118] on span "Beter slapen en meer energie hebben" at bounding box center [373, 120] width 84 height 8
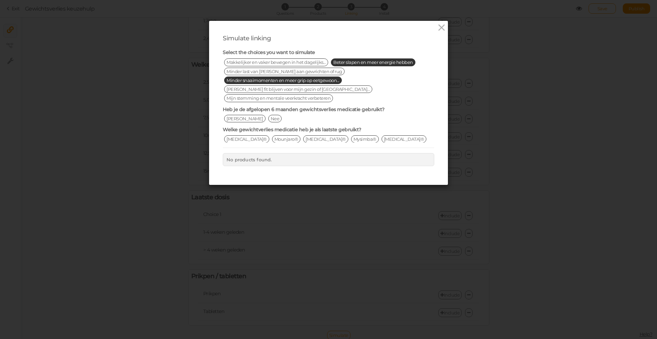
scroll to position [61, 0]
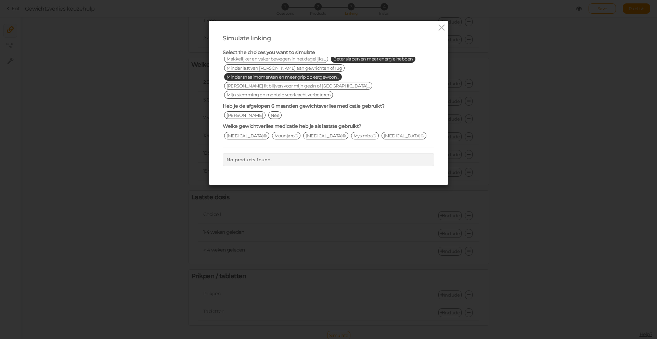
click at [227, 111] on span "[PERSON_NAME]" at bounding box center [244, 115] width 41 height 8
click at [240, 132] on span "[MEDICAL_DATA]®" at bounding box center [246, 136] width 45 height 8
click at [272, 132] on span "Mounjaro®" at bounding box center [286, 136] width 29 height 8
click at [303, 132] on span "[MEDICAL_DATA]®" at bounding box center [325, 136] width 45 height 8
click at [351, 132] on span "Mysimba®" at bounding box center [365, 136] width 28 height 8
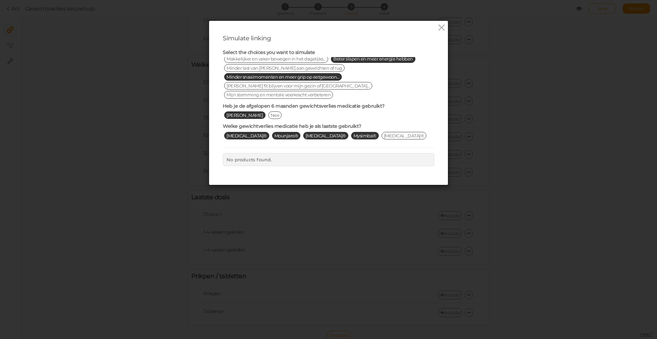
click at [351, 132] on span "Mysimba®" at bounding box center [365, 136] width 28 height 8
drag, startPoint x: 300, startPoint y: 128, endPoint x: 294, endPoint y: 127, distance: 6.2
click at [303, 132] on span "[MEDICAL_DATA]®" at bounding box center [325, 136] width 45 height 8
click at [272, 132] on span "Mounjaro®" at bounding box center [286, 136] width 29 height 8
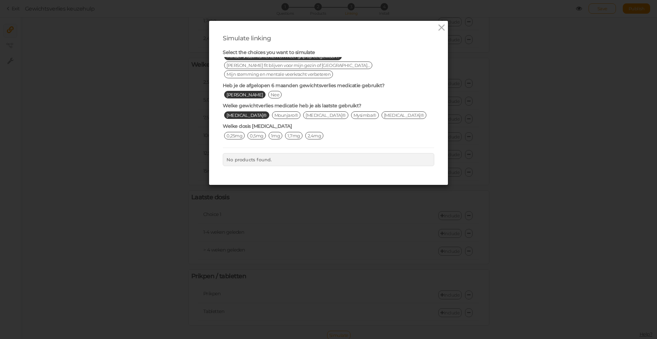
click at [235, 132] on span "0,25mg" at bounding box center [234, 136] width 21 height 8
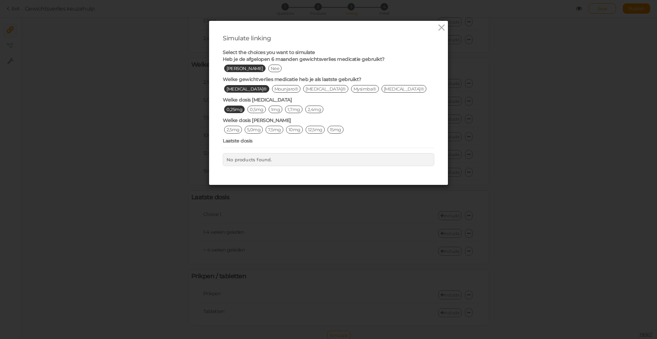
click at [231, 126] on span "2,5mg" at bounding box center [233, 130] width 18 height 8
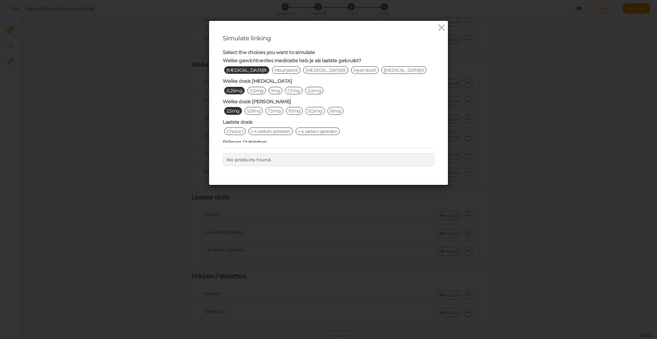
click at [237, 128] on span "Choice 1" at bounding box center [235, 132] width 22 height 8
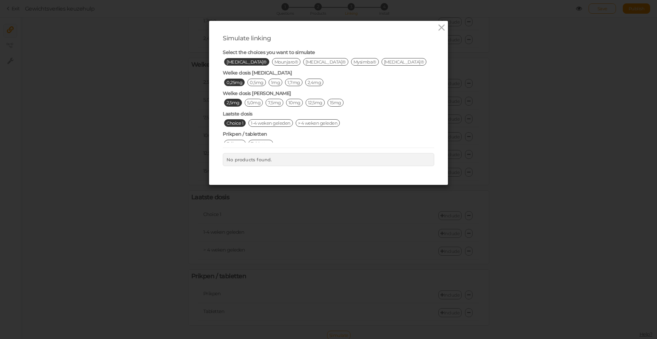
click at [259, 140] on span "Tabletten" at bounding box center [260, 144] width 25 height 8
click at [442, 29] on icon at bounding box center [441, 28] width 10 height 10
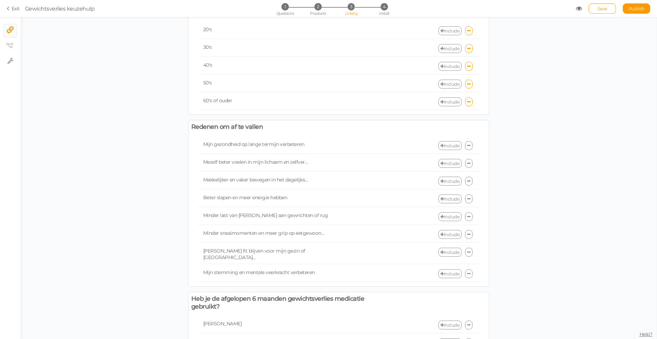
scroll to position [107, 0]
click at [468, 143] on icon at bounding box center [468, 144] width 3 height 4
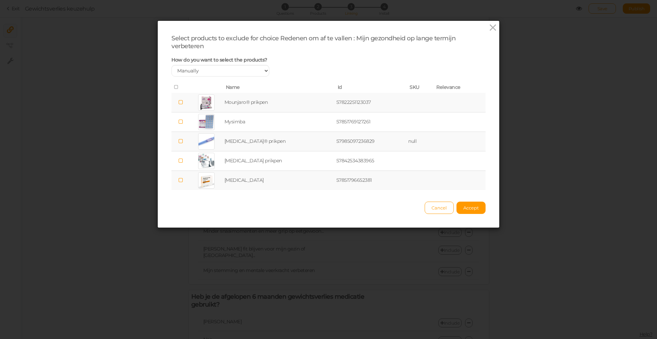
click at [178, 88] on icon at bounding box center [176, 87] width 5 height 5
click at [471, 206] on span "Accept" at bounding box center [470, 207] width 15 height 5
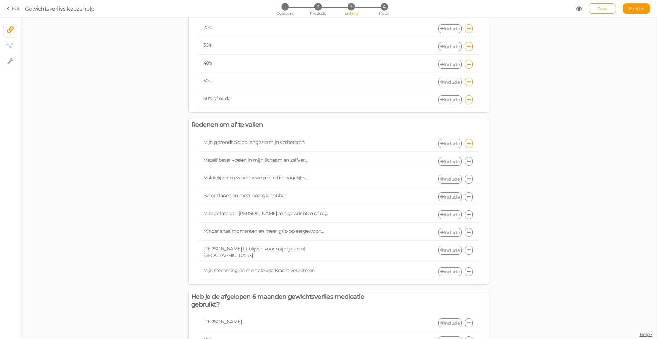
click at [471, 162] on link at bounding box center [469, 161] width 8 height 9
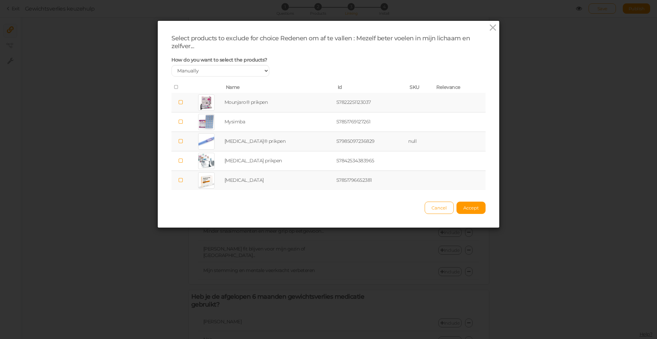
click at [177, 85] on icon at bounding box center [176, 87] width 5 height 5
click at [471, 207] on span "Accept" at bounding box center [470, 207] width 15 height 5
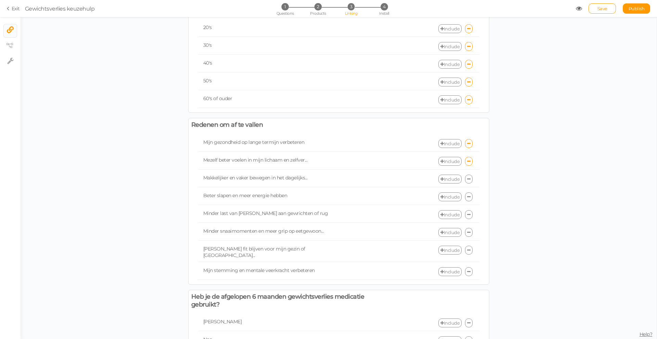
click at [471, 180] on link at bounding box center [469, 179] width 8 height 9
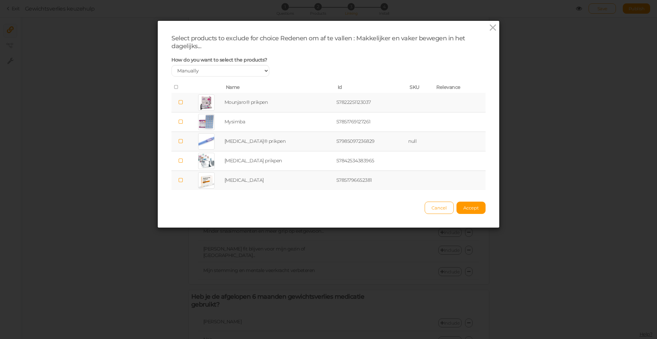
drag, startPoint x: 175, startPoint y: 87, endPoint x: 185, endPoint y: 91, distance: 10.4
click at [176, 87] on icon at bounding box center [176, 87] width 5 height 5
click at [482, 209] on button "Accept" at bounding box center [470, 208] width 29 height 12
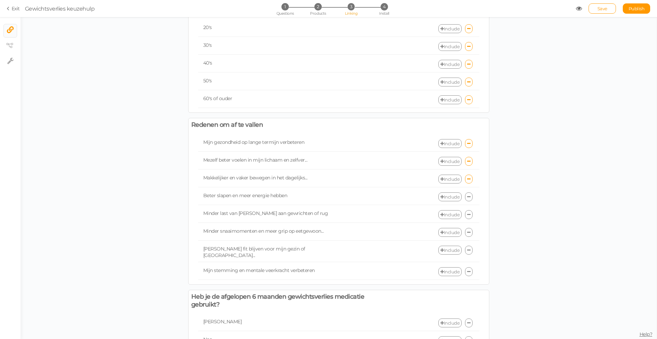
click at [468, 199] on link at bounding box center [469, 197] width 8 height 9
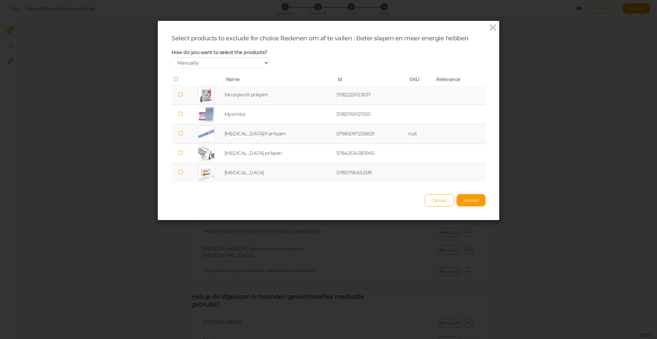
click at [177, 79] on icon at bounding box center [176, 79] width 5 height 5
click at [479, 201] on button "Accept" at bounding box center [470, 200] width 29 height 12
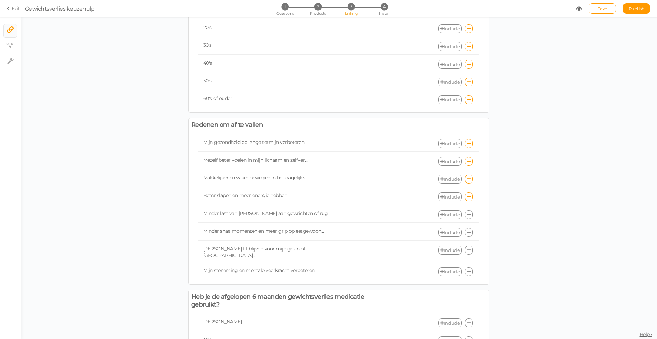
click at [469, 216] on link at bounding box center [469, 214] width 8 height 9
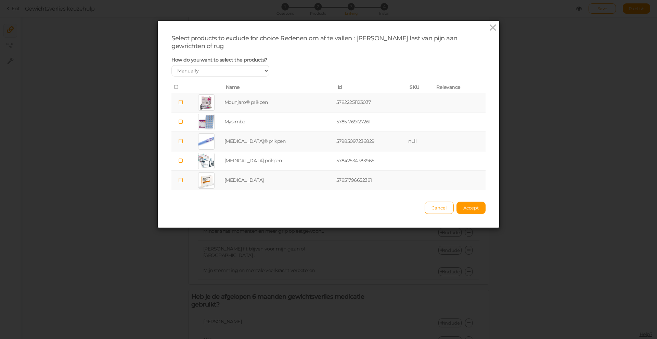
drag, startPoint x: 176, startPoint y: 78, endPoint x: 201, endPoint y: 95, distance: 30.1
click at [177, 85] on icon at bounding box center [176, 87] width 5 height 5
drag, startPoint x: 474, startPoint y: 201, endPoint x: 464, endPoint y: 220, distance: 21.6
click at [474, 205] on span "Accept" at bounding box center [470, 207] width 15 height 5
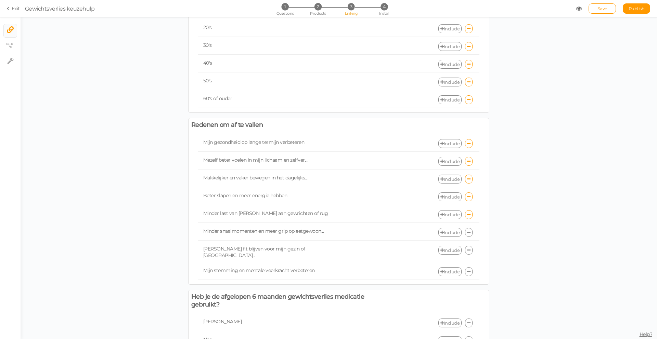
click at [471, 233] on link at bounding box center [469, 232] width 8 height 9
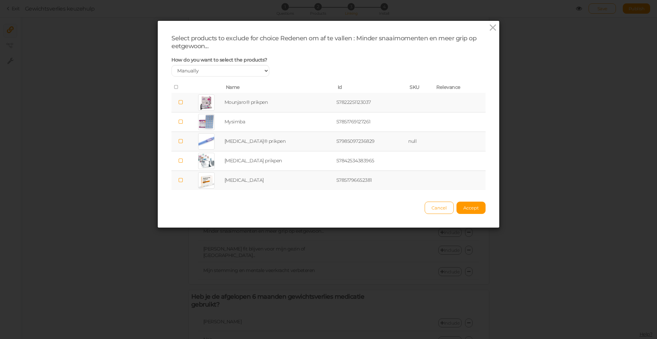
drag, startPoint x: 176, startPoint y: 88, endPoint x: 243, endPoint y: 116, distance: 71.9
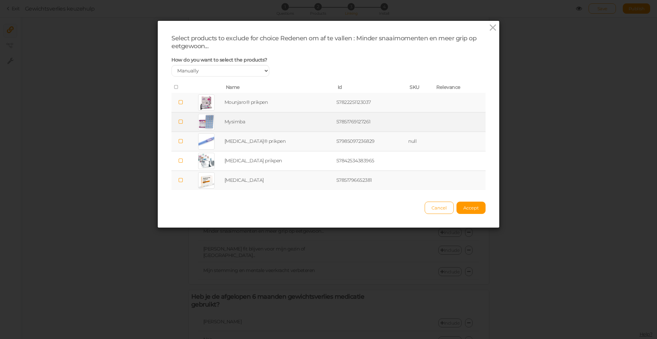
click at [178, 88] on icon at bounding box center [176, 87] width 5 height 5
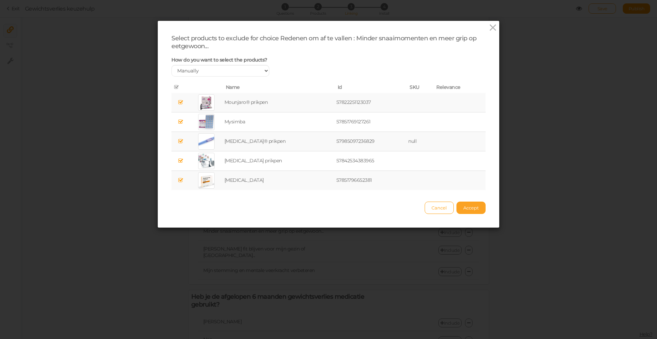
drag, startPoint x: 472, startPoint y: 209, endPoint x: 468, endPoint y: 213, distance: 5.6
click at [472, 209] on span "Accept" at bounding box center [470, 207] width 15 height 5
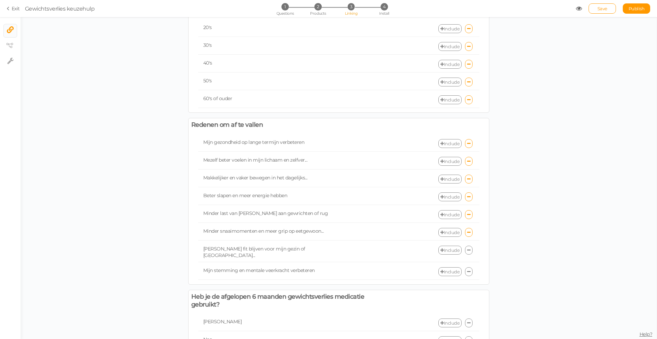
click at [469, 248] on icon at bounding box center [468, 250] width 3 height 4
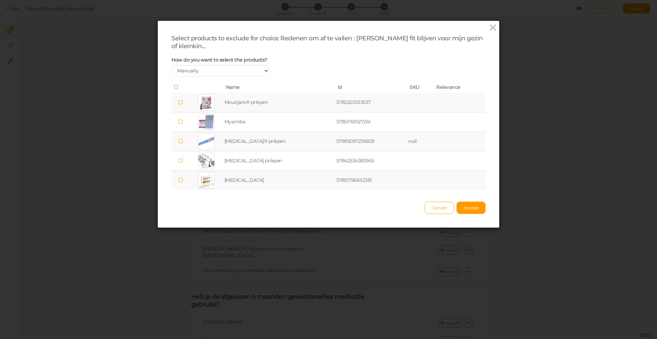
click at [175, 87] on icon at bounding box center [176, 87] width 5 height 5
click at [471, 210] on span "Accept" at bounding box center [470, 207] width 15 height 5
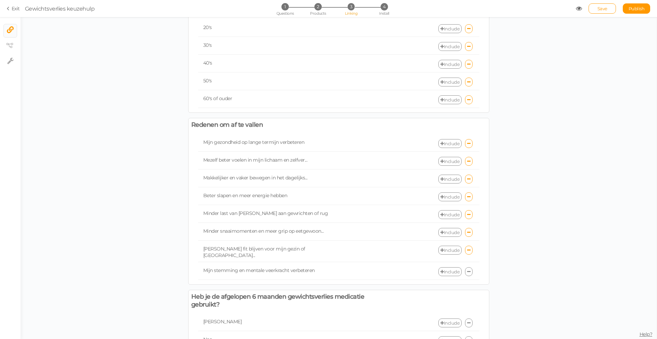
click at [469, 270] on icon at bounding box center [468, 272] width 3 height 4
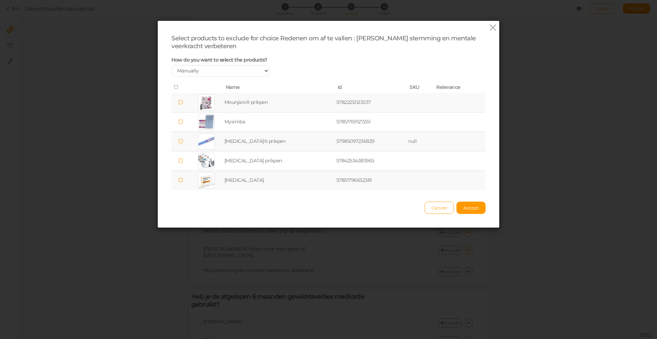
drag, startPoint x: 177, startPoint y: 85, endPoint x: 213, endPoint y: 102, distance: 39.6
click at [178, 86] on icon at bounding box center [176, 87] width 5 height 5
click at [476, 206] on span "Accept" at bounding box center [470, 207] width 15 height 5
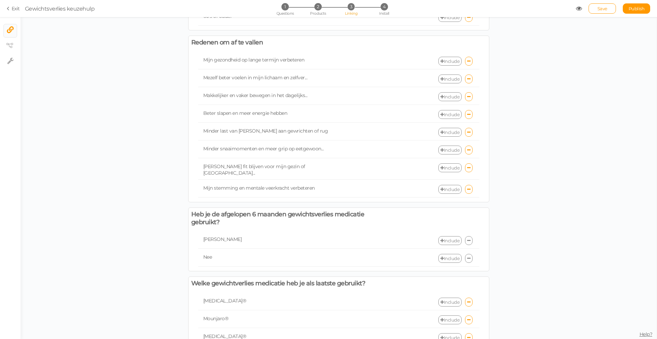
scroll to position [209, 0]
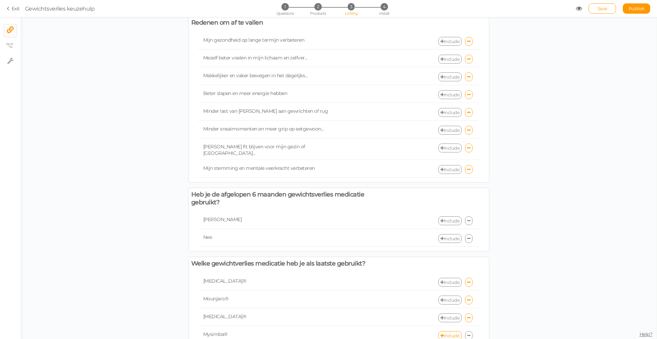
click at [450, 216] on link "Include" at bounding box center [449, 220] width 23 height 9
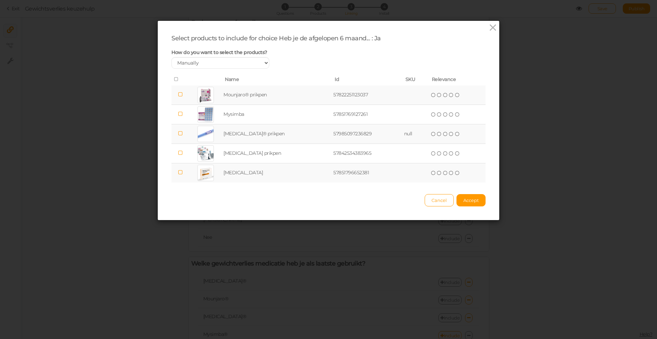
drag, startPoint x: 176, startPoint y: 79, endPoint x: 182, endPoint y: 82, distance: 6.1
click at [176, 79] on icon at bounding box center [176, 79] width 5 height 5
click at [475, 202] on span "Accept" at bounding box center [470, 200] width 15 height 5
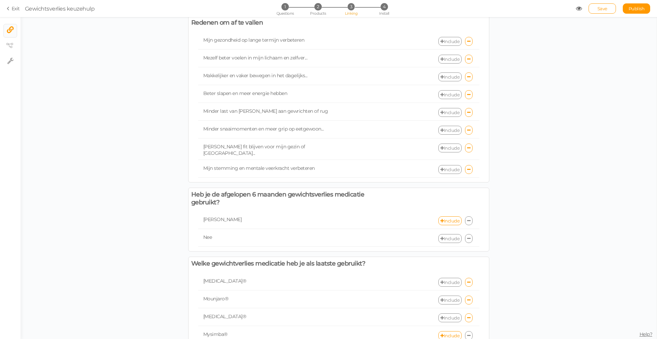
click at [455, 234] on link "Include" at bounding box center [449, 238] width 23 height 9
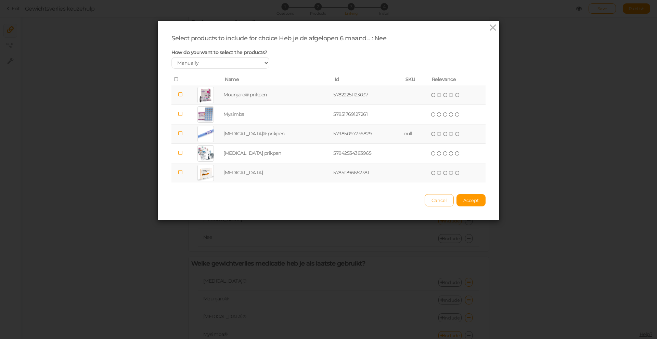
click at [433, 199] on span "Cancel" at bounding box center [438, 200] width 15 height 5
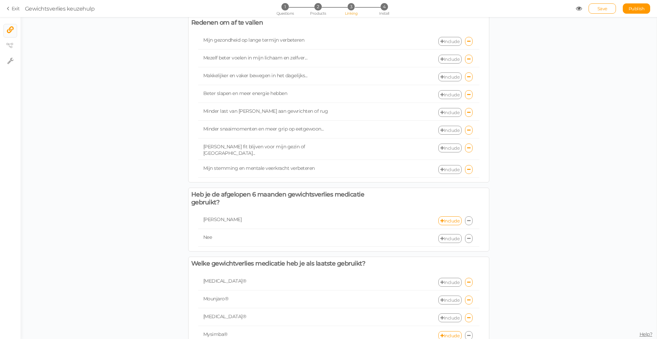
click at [468, 237] on icon at bounding box center [468, 239] width 3 height 4
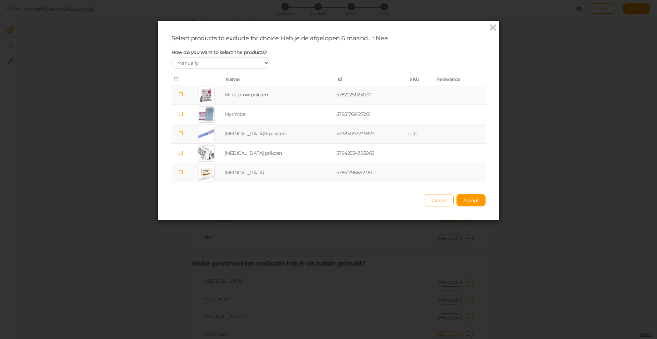
click at [177, 80] on icon at bounding box center [176, 79] width 5 height 5
click at [471, 200] on span "Accept" at bounding box center [470, 200] width 15 height 5
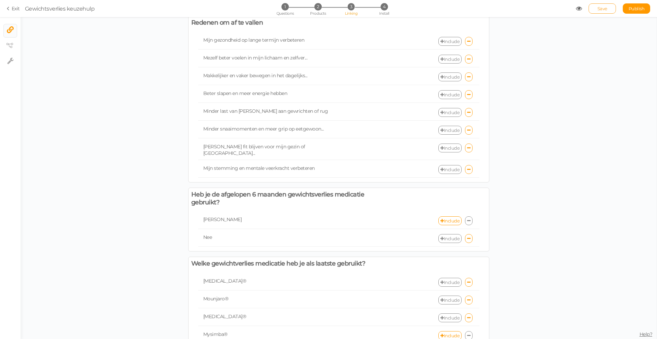
click at [602, 10] on span "Save" at bounding box center [602, 8] width 10 height 5
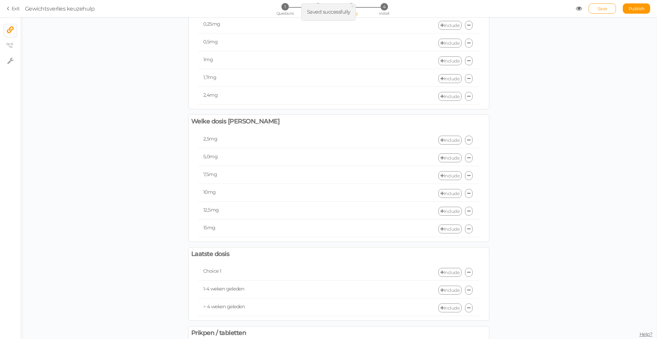
scroll to position [638, 0]
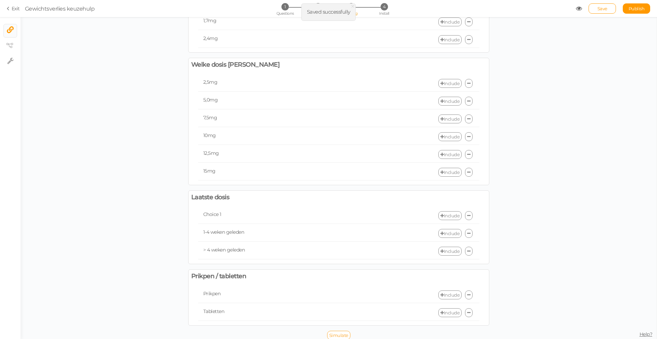
click at [341, 333] on span "Simulate" at bounding box center [338, 335] width 19 height 5
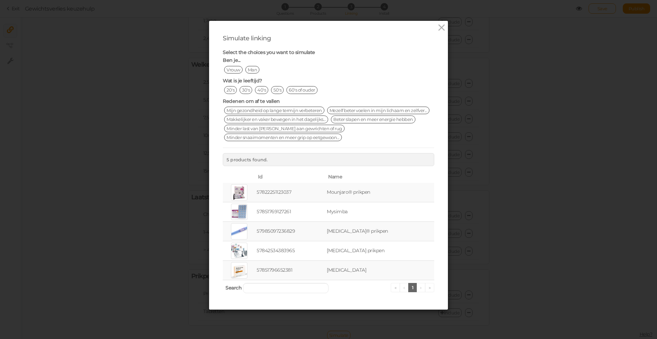
click at [234, 69] on span "Vrouw" at bounding box center [233, 70] width 18 height 8
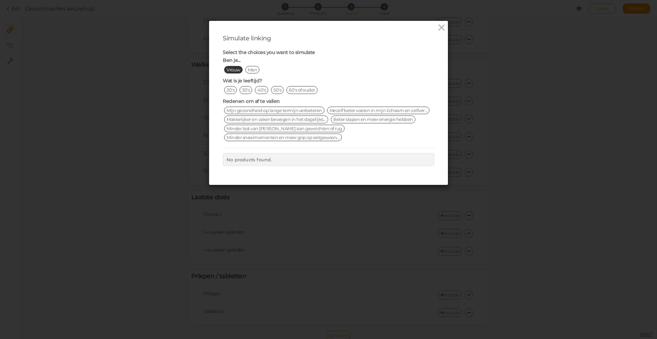
click at [230, 91] on span "20's" at bounding box center [230, 90] width 13 height 8
click at [279, 91] on span "50's" at bounding box center [277, 90] width 13 height 8
click at [278, 111] on span "Mijn gezondheid op lange termijn verbeteren" at bounding box center [274, 111] width 100 height 8
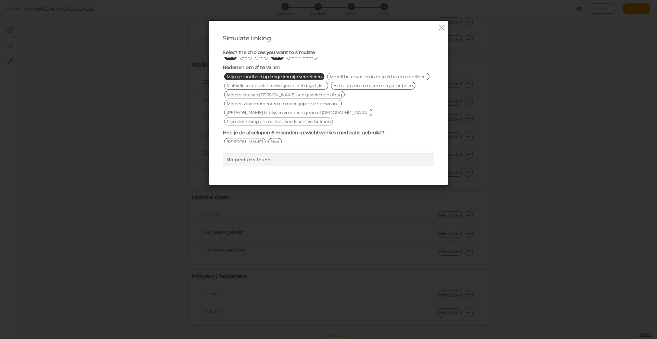
scroll to position [43, 0]
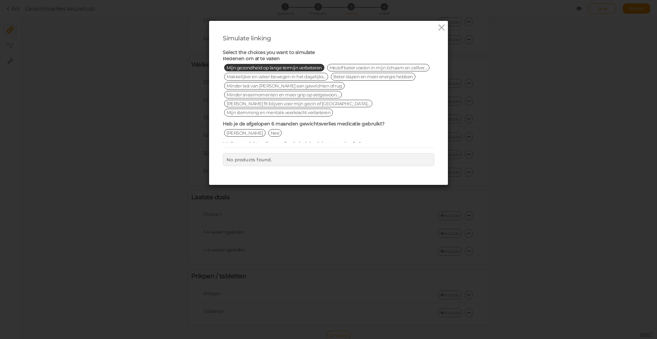
click at [227, 129] on span "[PERSON_NAME]" at bounding box center [244, 133] width 41 height 8
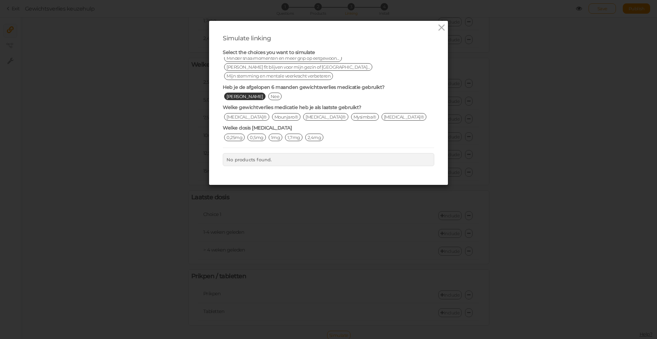
scroll to position [85, 0]
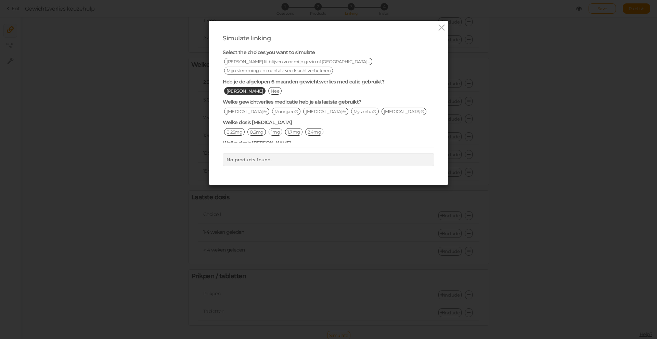
click at [235, 108] on span "[MEDICAL_DATA]®" at bounding box center [246, 112] width 45 height 8
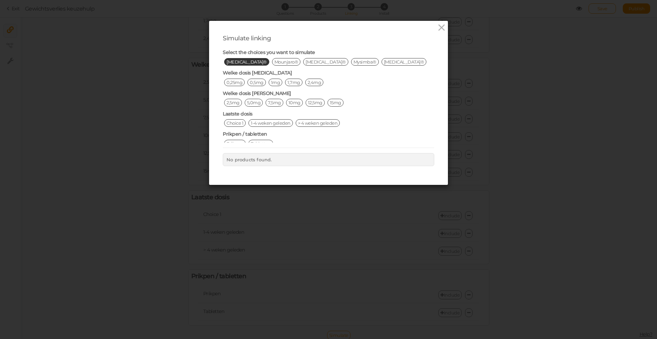
click at [235, 119] on span "Choice 1" at bounding box center [235, 123] width 22 height 8
click at [233, 99] on span "2,5mg" at bounding box center [233, 103] width 18 height 8
click at [235, 79] on span "0,25mg" at bounding box center [234, 83] width 21 height 8
click at [237, 140] on span "Prikpen" at bounding box center [235, 144] width 22 height 8
click at [441, 30] on icon at bounding box center [441, 28] width 10 height 10
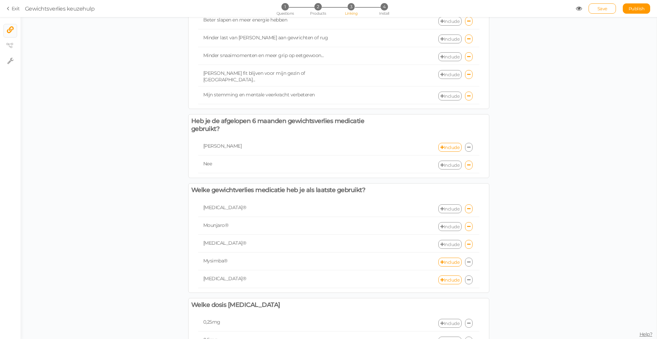
scroll to position [279, 0]
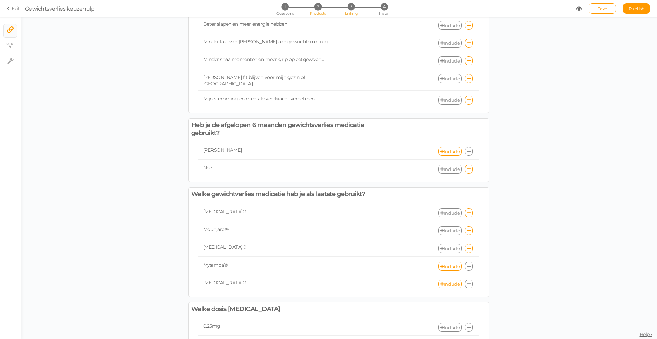
click at [319, 8] on span "2" at bounding box center [317, 6] width 7 height 7
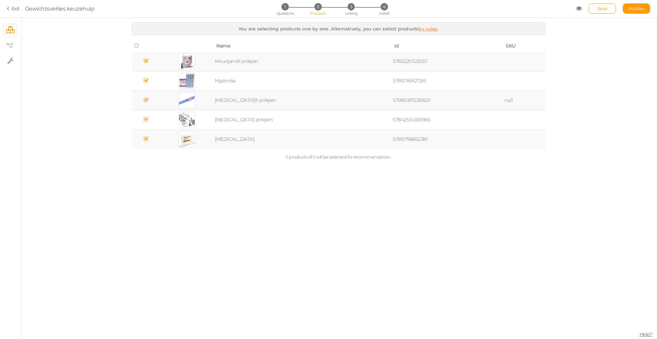
click at [428, 28] on link "by rules" at bounding box center [427, 28] width 19 height 5
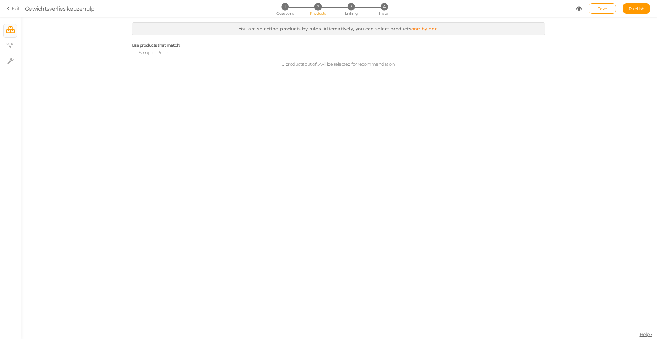
click at [156, 53] on span "Simple Rule" at bounding box center [152, 52] width 29 height 6
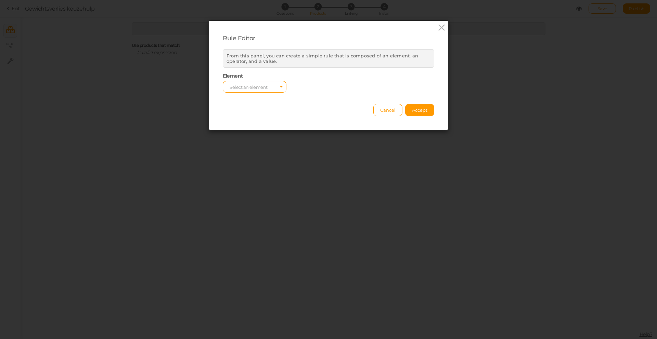
click at [276, 86] on span "Select an element" at bounding box center [255, 87] width 64 height 12
click at [236, 105] on span "tag" at bounding box center [254, 106] width 63 height 8
click at [357, 89] on select "equals contains not contains different less than greater than less than or equa…" at bounding box center [328, 87] width 64 height 12
click at [281, 88] on icon "Select box activate" at bounding box center [281, 87] width 3 height 3
click at [246, 96] on span "col" at bounding box center [254, 98] width 63 height 8
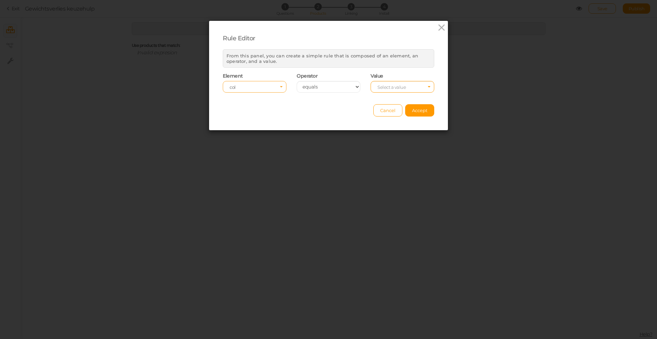
click at [279, 91] on span "Select an element col" at bounding box center [255, 87] width 64 height 12
click at [314, 102] on div "Cancel Accept" at bounding box center [328, 107] width 211 height 19
click at [392, 110] on span "Cancel" at bounding box center [387, 110] width 15 height 5
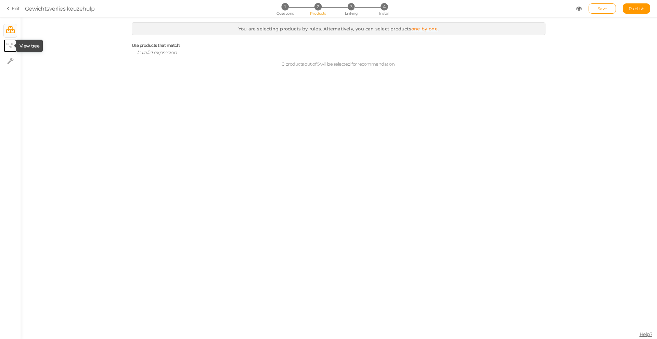
click at [9, 45] on icon at bounding box center [9, 45] width 7 height 5
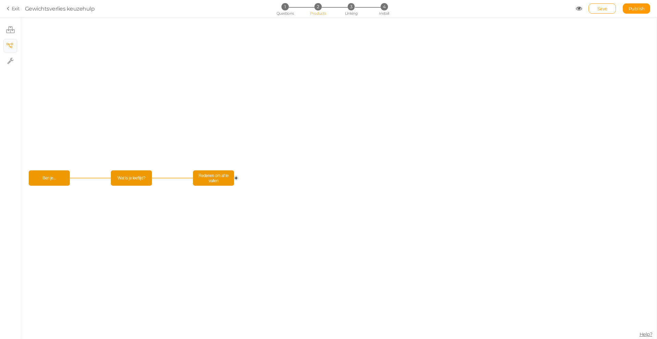
click at [237, 178] on circle at bounding box center [236, 178] width 4 height 4
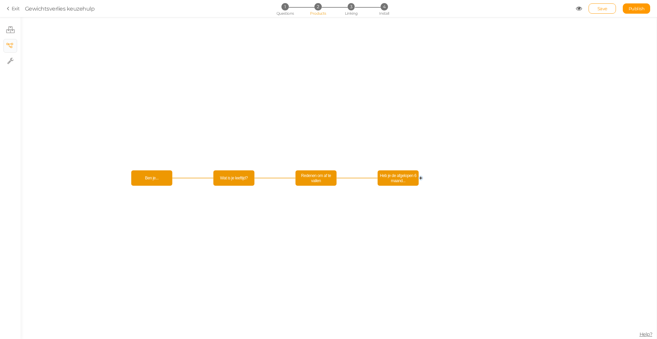
click at [422, 178] on circle at bounding box center [421, 178] width 4 height 4
click at [421, 179] on circle at bounding box center [421, 178] width 4 height 4
click at [422, 179] on circle at bounding box center [421, 178] width 4 height 4
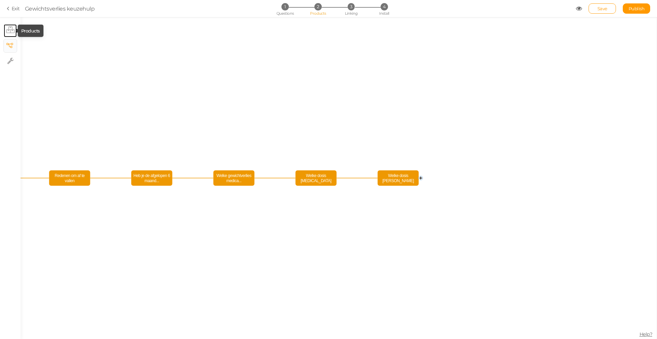
click at [9, 28] on icon at bounding box center [10, 29] width 9 height 7
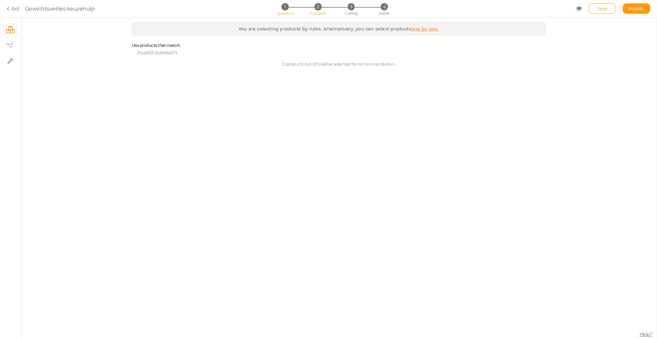
click at [286, 9] on span "1" at bounding box center [284, 6] width 7 height 7
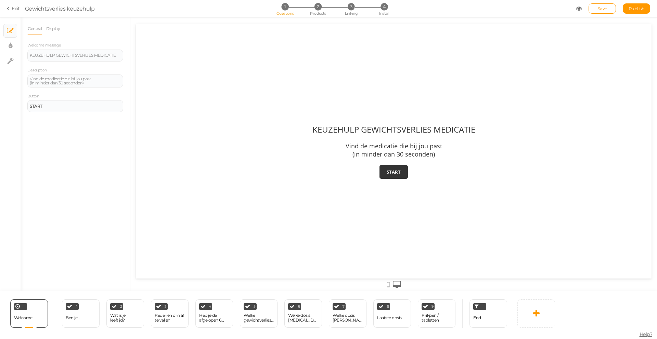
scroll to position [0, 0]
click at [9, 61] on icon at bounding box center [10, 60] width 6 height 7
select select "en"
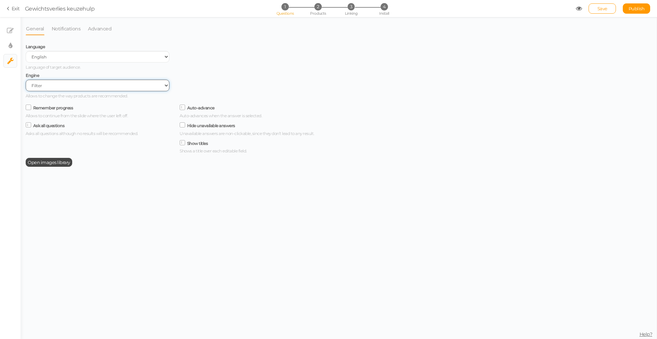
click at [166, 85] on select "Filter AI Tree No-Code Form (No products)" at bounding box center [98, 86] width 144 height 12
click at [26, 80] on select "Filter AI Tree No-Code Form (No products)" at bounding box center [98, 86] width 144 height 12
click at [12, 47] on link "× Display settings" at bounding box center [10, 45] width 13 height 13
select select "2"
select select "opensans"
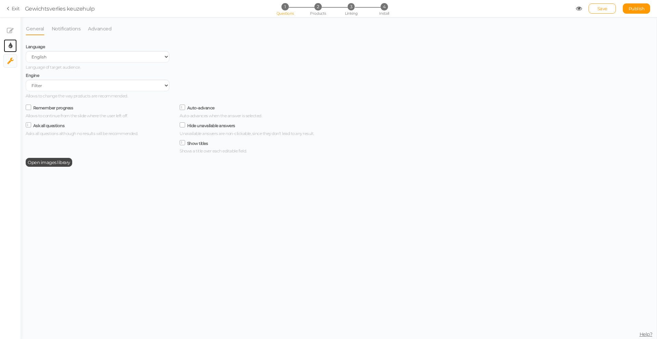
select select "fade"
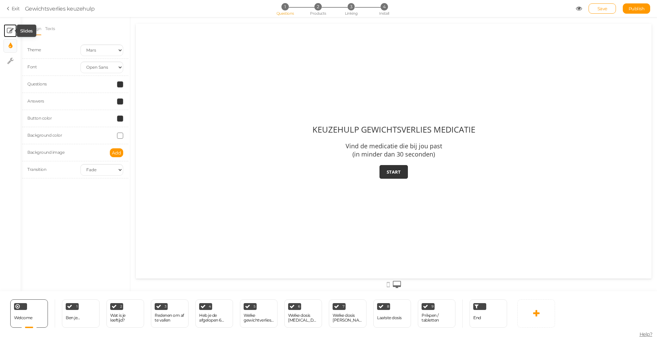
click at [10, 31] on icon at bounding box center [10, 30] width 7 height 7
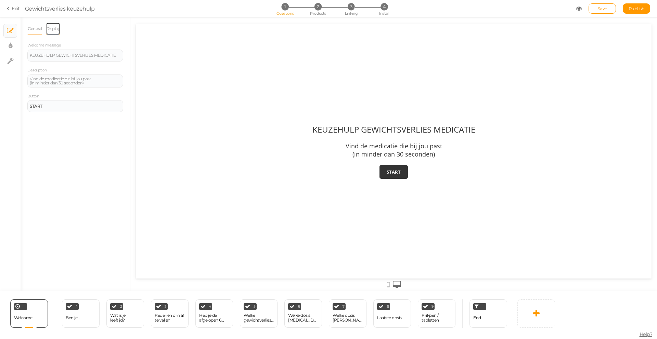
click at [58, 30] on link "Display" at bounding box center [53, 28] width 15 height 13
click at [39, 29] on link "General" at bounding box center [34, 28] width 15 height 13
click at [308, 305] on icon at bounding box center [308, 305] width 4 height 4
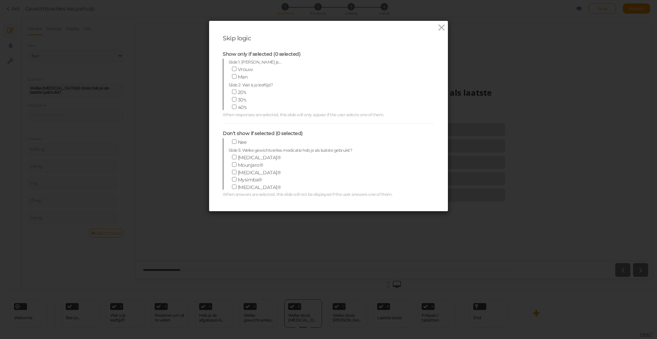
scroll to position [152, 0]
click at [235, 156] on input "[MEDICAL_DATA]®" at bounding box center [234, 155] width 4 height 4
checkbox input "true"
click at [444, 28] on icon at bounding box center [441, 28] width 10 height 10
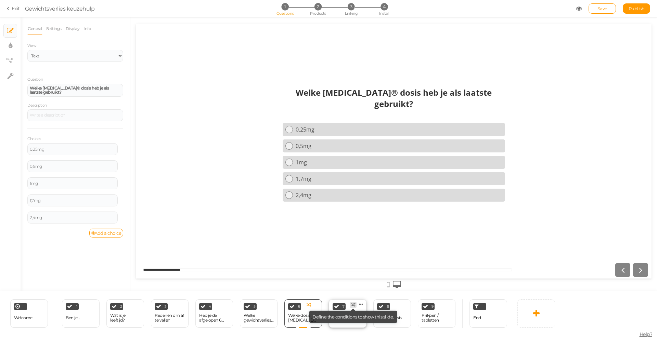
click at [353, 305] on icon at bounding box center [353, 305] width 4 height 4
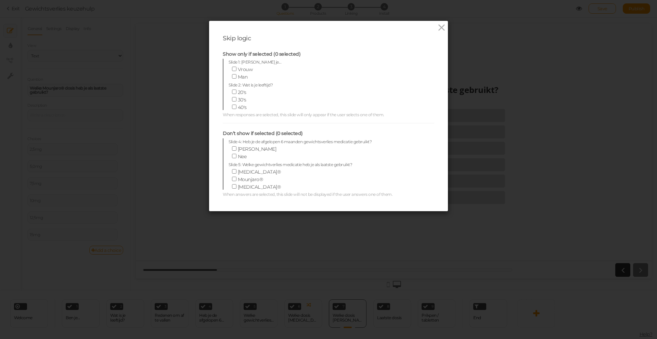
scroll to position [163, 0]
click at [234, 153] on input "Mounjaro®" at bounding box center [234, 152] width 4 height 4
checkbox input "true"
click at [440, 27] on icon at bounding box center [441, 28] width 10 height 10
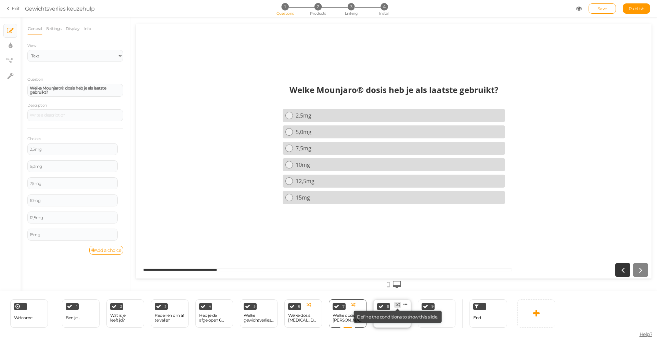
click at [397, 304] on icon at bounding box center [397, 305] width 4 height 4
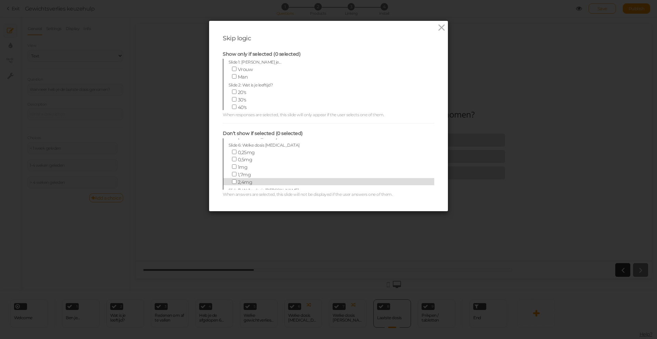
scroll to position [193, 0]
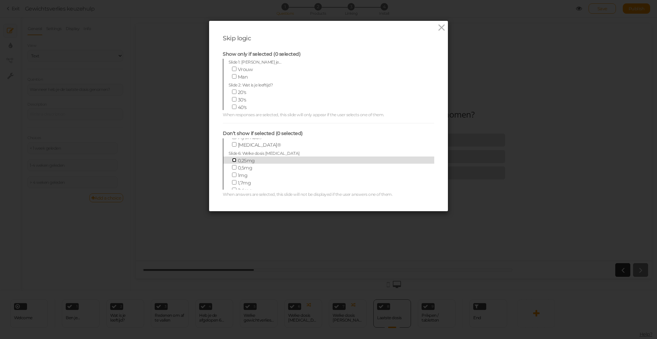
click at [235, 161] on input "0,25mg" at bounding box center [234, 160] width 4 height 4
checkbox input "true"
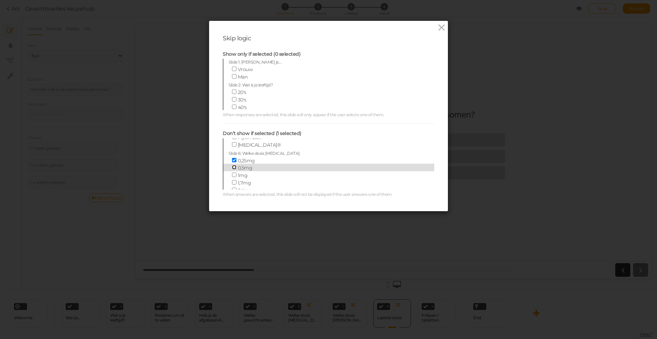
click at [236, 169] on input "0,5mg" at bounding box center [234, 167] width 4 height 4
checkbox input "true"
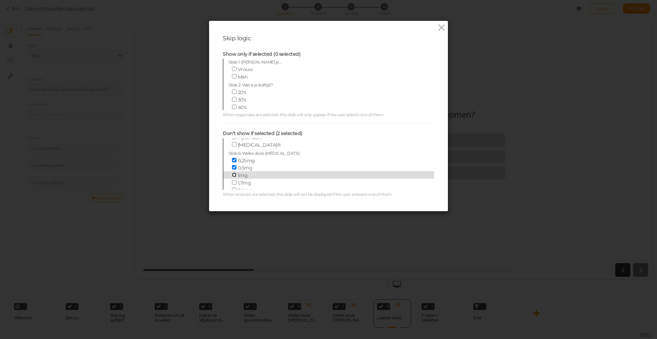
click at [235, 176] on input "1mg" at bounding box center [234, 175] width 4 height 4
checkbox input "true"
click at [235, 174] on input "1,7mg" at bounding box center [234, 173] width 4 height 4
checkbox input "true"
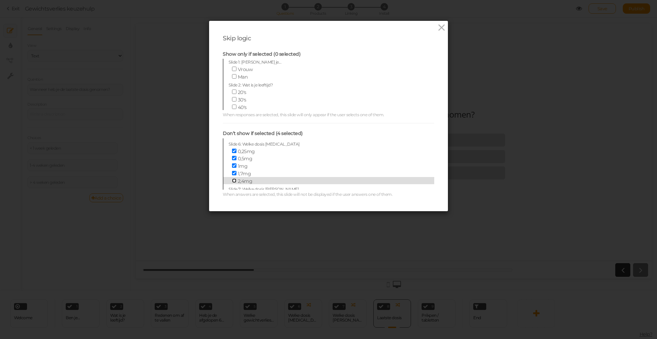
click at [236, 181] on input "2,4mg" at bounding box center [234, 180] width 4 height 4
checkbox input "true"
click at [443, 27] on icon at bounding box center [441, 28] width 10 height 10
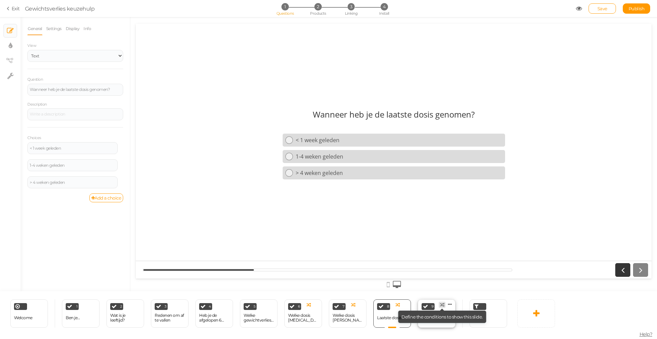
click at [442, 304] on icon at bounding box center [442, 305] width 4 height 4
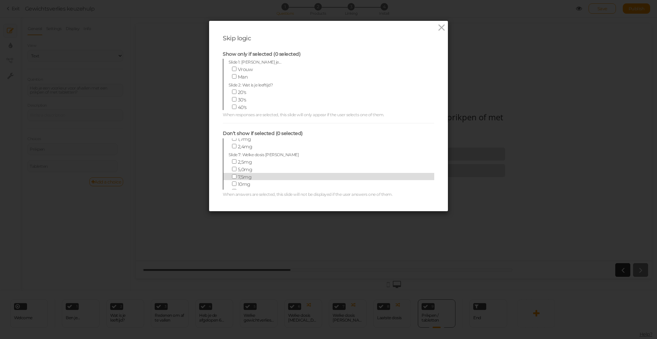
scroll to position [247, 0]
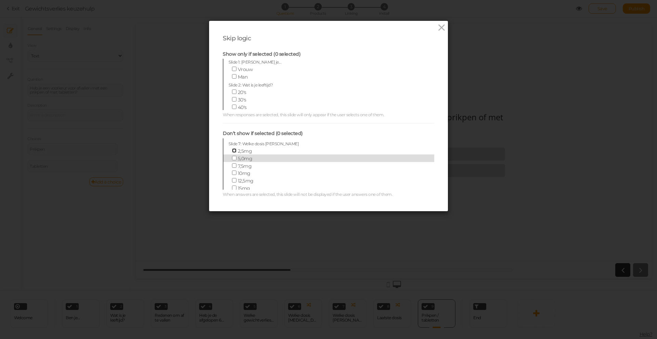
drag, startPoint x: 234, startPoint y: 150, endPoint x: 236, endPoint y: 159, distance: 9.1
click at [234, 150] on input "2,5mg" at bounding box center [234, 150] width 4 height 4
checkbox input "true"
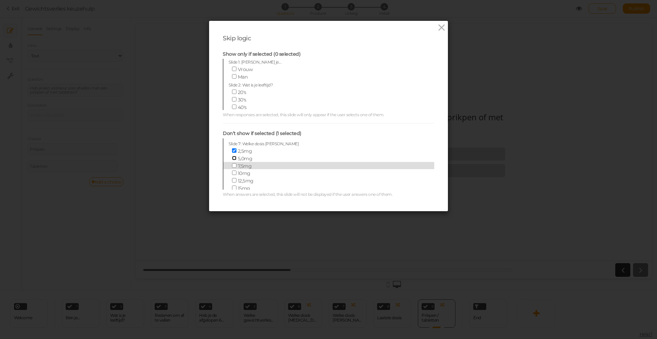
drag, startPoint x: 235, startPoint y: 160, endPoint x: 236, endPoint y: 164, distance: 3.9
click at [235, 160] on input "5,0mg" at bounding box center [234, 158] width 4 height 4
checkbox input "true"
click at [235, 167] on input "7,5mg" at bounding box center [234, 165] width 4 height 4
checkbox input "true"
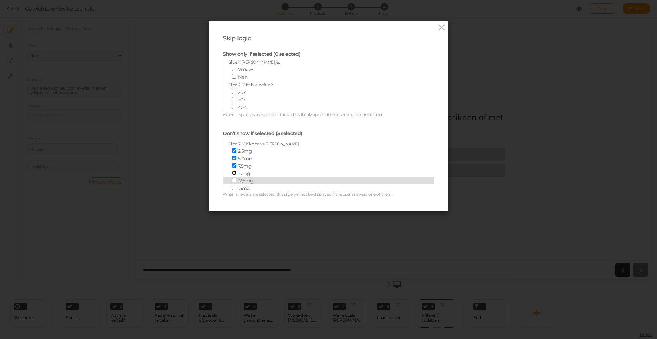
drag, startPoint x: 234, startPoint y: 174, endPoint x: 234, endPoint y: 180, distance: 6.2
click at [234, 174] on input "10mg" at bounding box center [234, 173] width 4 height 4
checkbox input "true"
click at [234, 181] on input "12,5mg" at bounding box center [234, 180] width 4 height 4
checkbox input "true"
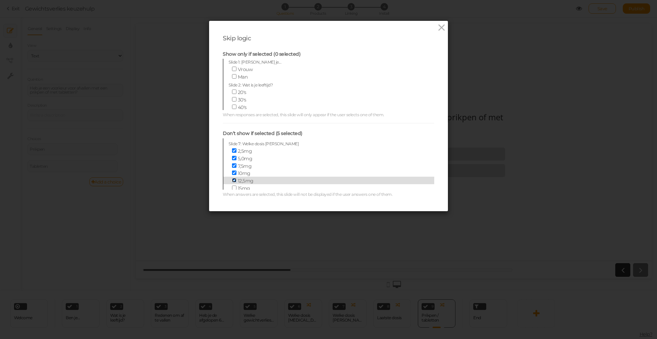
scroll to position [266, 0]
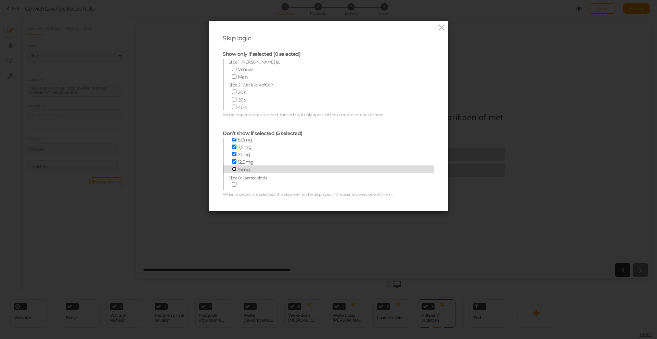
click at [234, 167] on input "15mg" at bounding box center [234, 169] width 4 height 4
checkbox input "true"
click at [442, 30] on icon at bounding box center [441, 28] width 10 height 10
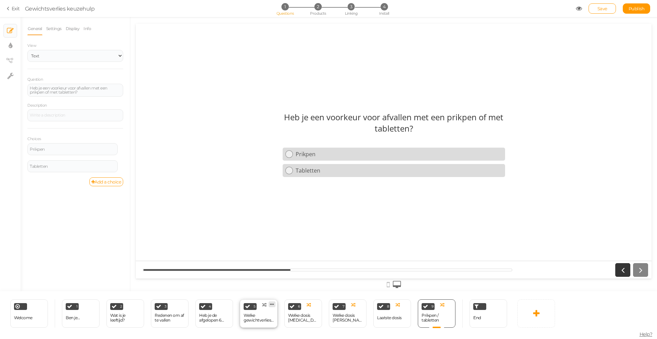
click at [270, 304] on icon at bounding box center [272, 304] width 4 height 5
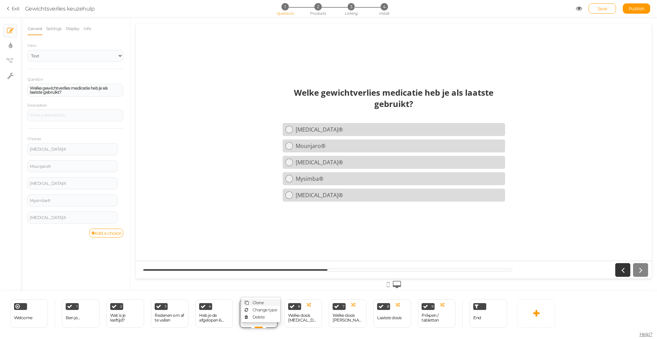
scroll to position [0, 0]
click at [268, 285] on div at bounding box center [393, 284] width 515 height 11
click at [265, 304] on icon at bounding box center [264, 305] width 4 height 4
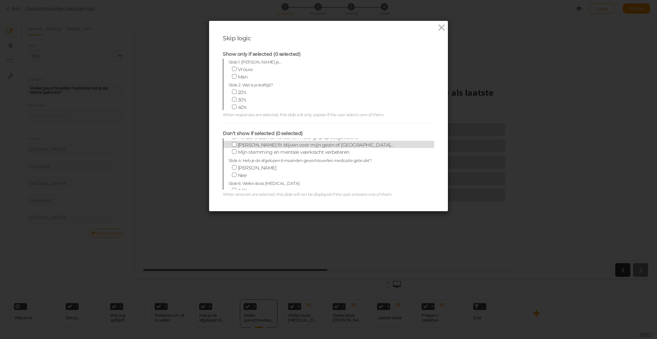
scroll to position [116, 0]
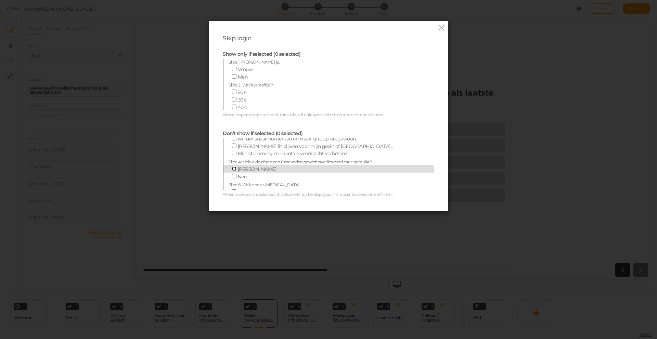
click at [235, 169] on input "[PERSON_NAME]" at bounding box center [234, 169] width 4 height 4
checkbox input "true"
click at [440, 29] on icon at bounding box center [441, 28] width 10 height 10
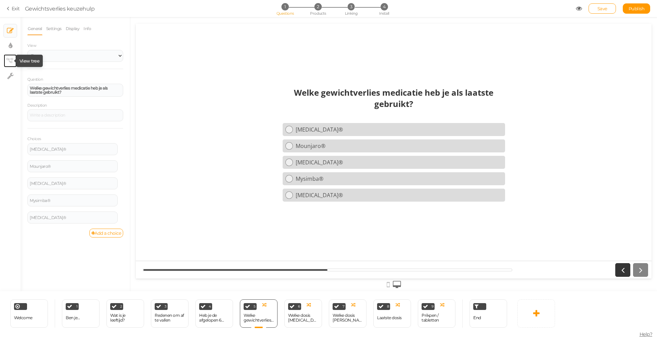
click at [11, 61] on icon at bounding box center [9, 60] width 7 height 5
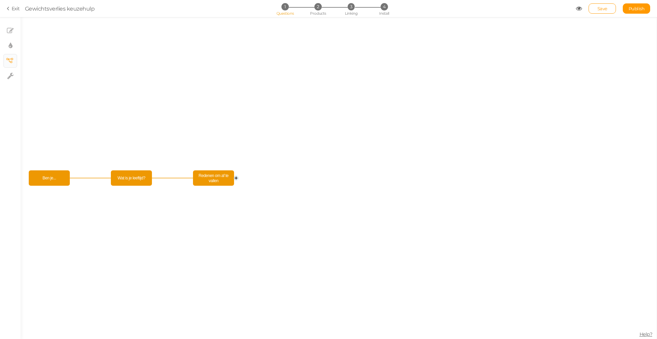
click at [238, 178] on circle at bounding box center [236, 178] width 4 height 4
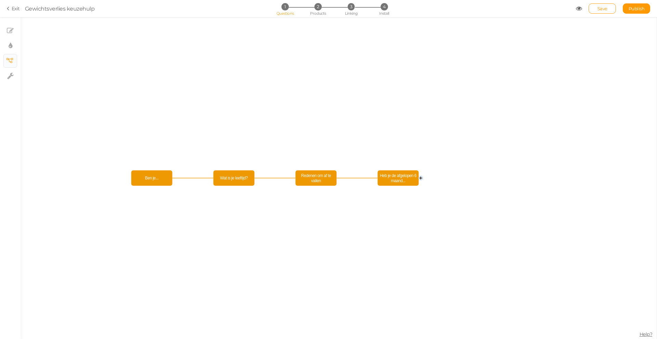
click at [421, 178] on circle at bounding box center [421, 178] width 4 height 4
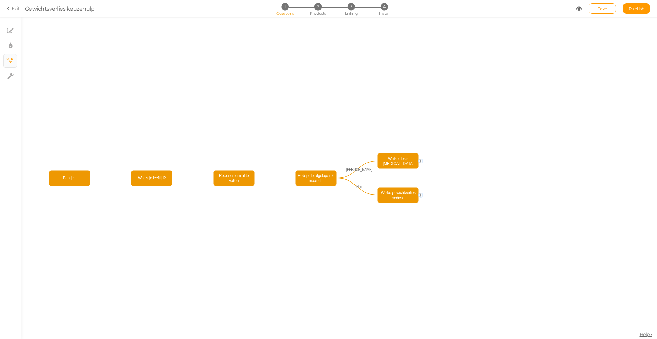
click at [421, 194] on circle at bounding box center [421, 195] width 4 height 4
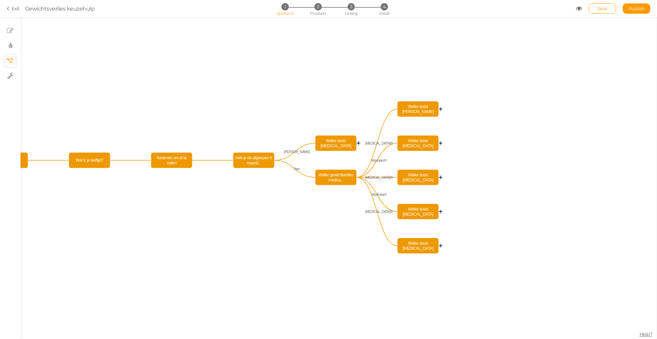
drag, startPoint x: 340, startPoint y: 177, endPoint x: 360, endPoint y: 176, distance: 20.2
click at [360, 176] on icon "Redenen om af te vallen Wat is je leeftijd? Ben je... [MEDICAL_DATA]® Mounjaro®…" at bounding box center [339, 178] width 636 height 322
